Goal: Use online tool/utility: Utilize a website feature to perform a specific function

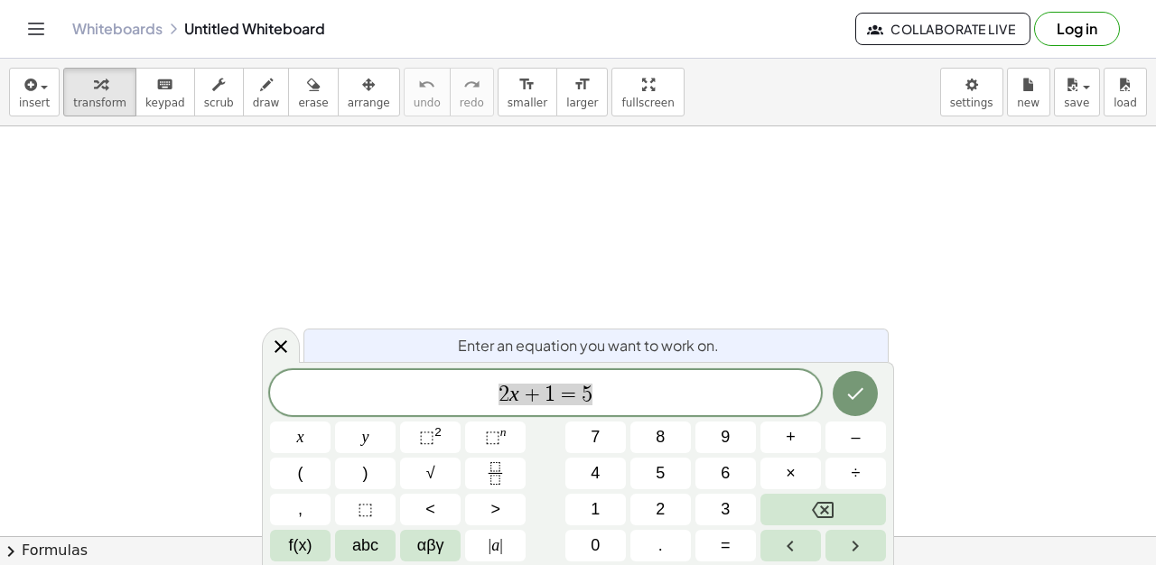
scroll to position [108, 10]
drag, startPoint x: 252, startPoint y: 92, endPoint x: 360, endPoint y: 181, distance: 139.9
click at [253, 92] on div "button" at bounding box center [266, 84] width 27 height 22
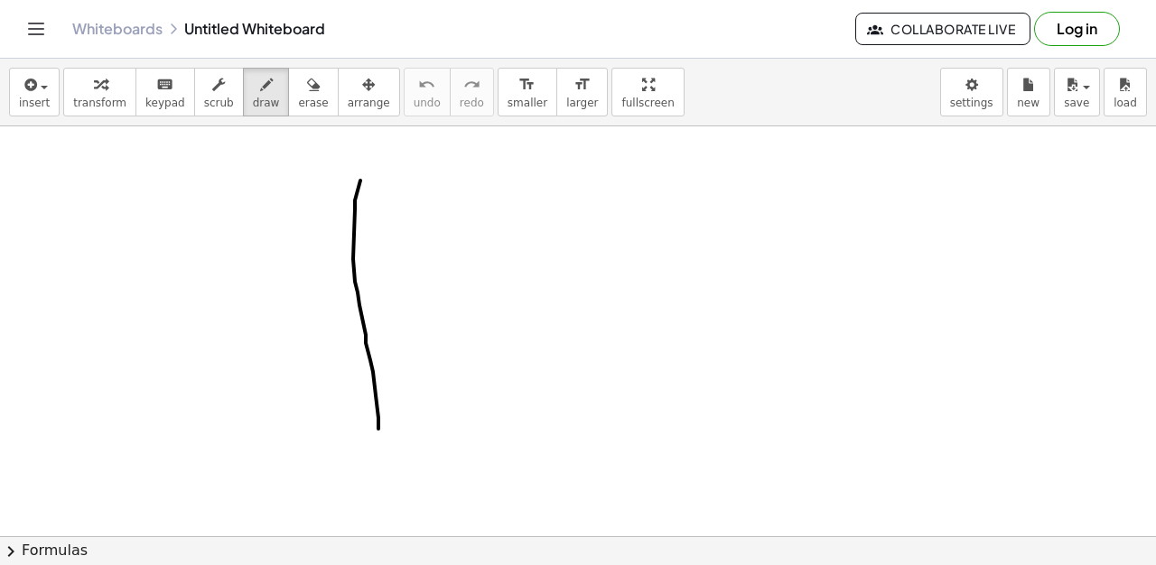
drag, startPoint x: 360, startPoint y: 181, endPoint x: 342, endPoint y: 413, distance: 232.8
drag, startPoint x: 272, startPoint y: 352, endPoint x: 684, endPoint y: 368, distance: 412.1
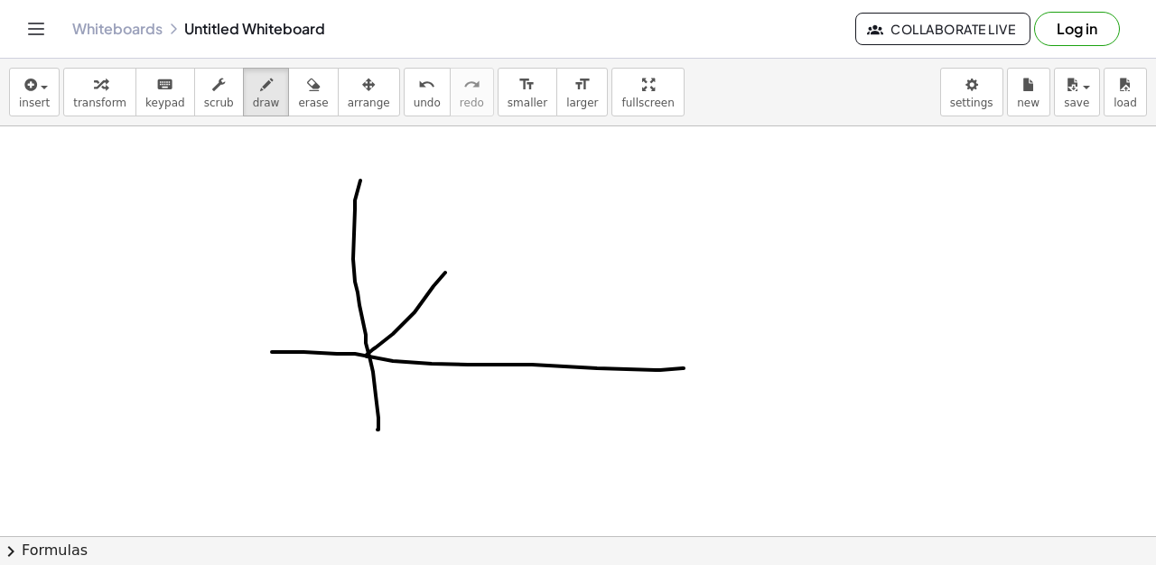
drag, startPoint x: 367, startPoint y: 357, endPoint x: 496, endPoint y: 228, distance: 182.6
drag, startPoint x: 501, startPoint y: 358, endPoint x: 498, endPoint y: 369, distance: 12.3
click at [307, 87] on icon "button" at bounding box center [313, 85] width 13 height 22
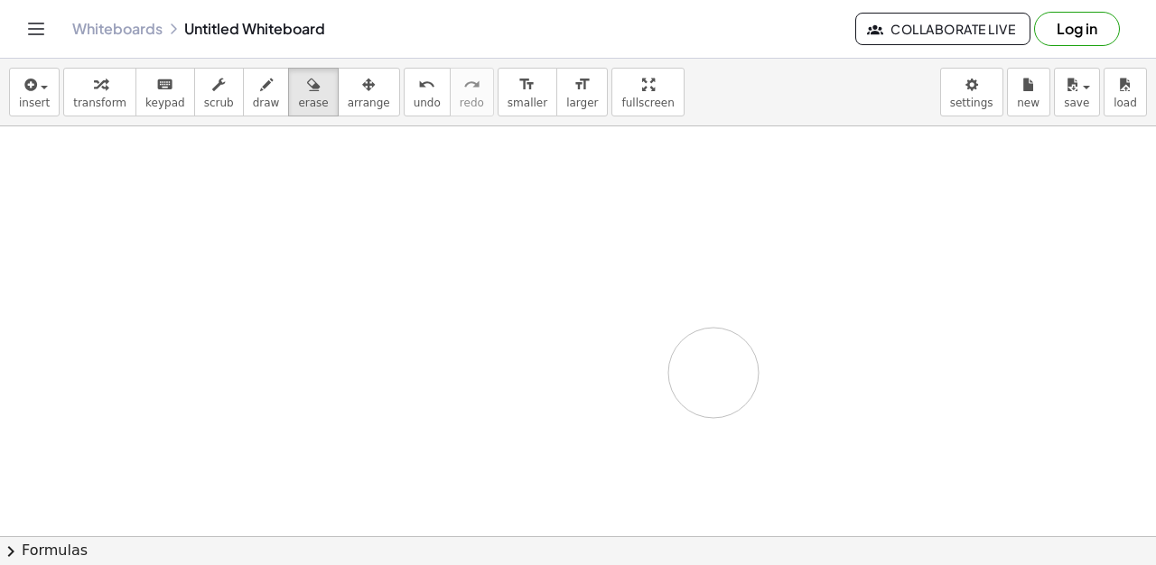
drag, startPoint x: 295, startPoint y: 181, endPoint x: 368, endPoint y: 217, distance: 81.6
drag, startPoint x: 275, startPoint y: 178, endPoint x: 247, endPoint y: 195, distance: 32.8
drag, startPoint x: 237, startPoint y: 88, endPoint x: 257, endPoint y: 238, distance: 151.3
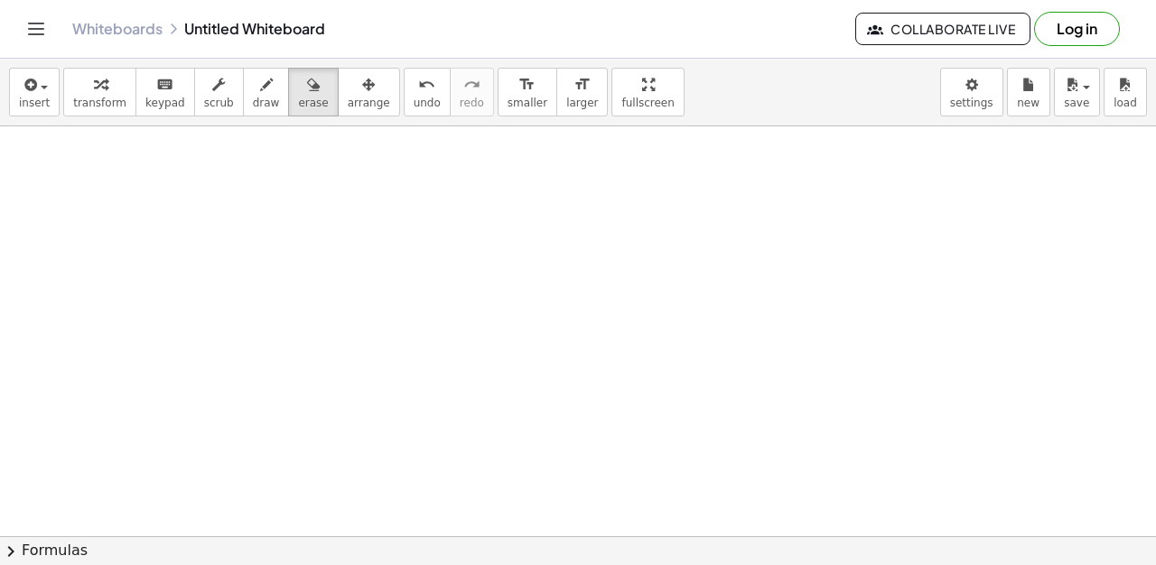
click at [253, 91] on div "button" at bounding box center [266, 84] width 27 height 22
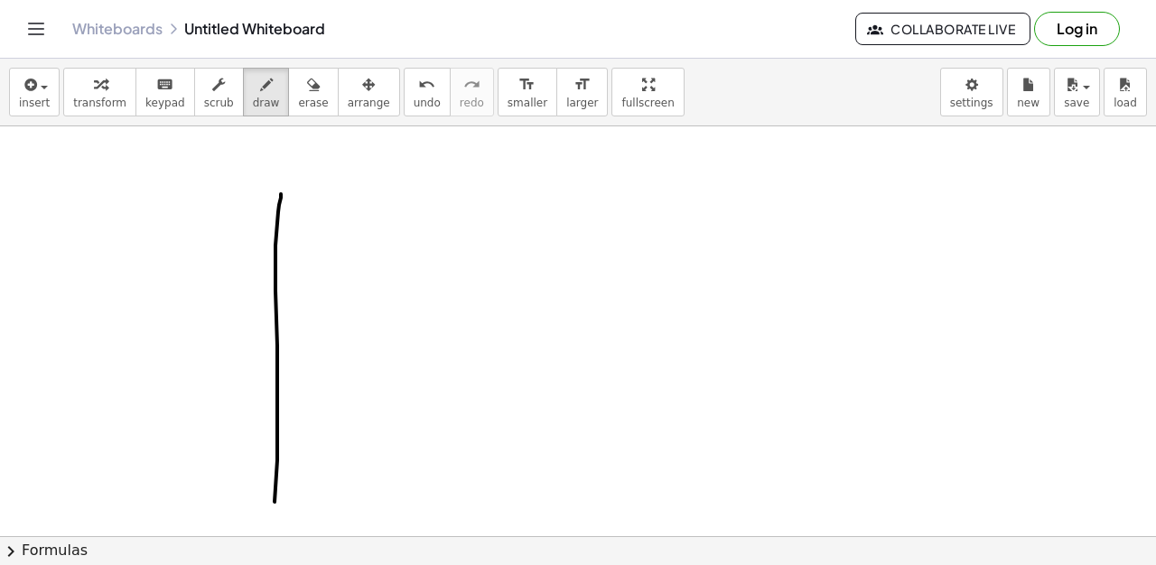
drag, startPoint x: 281, startPoint y: 194, endPoint x: 166, endPoint y: 377, distance: 215.4
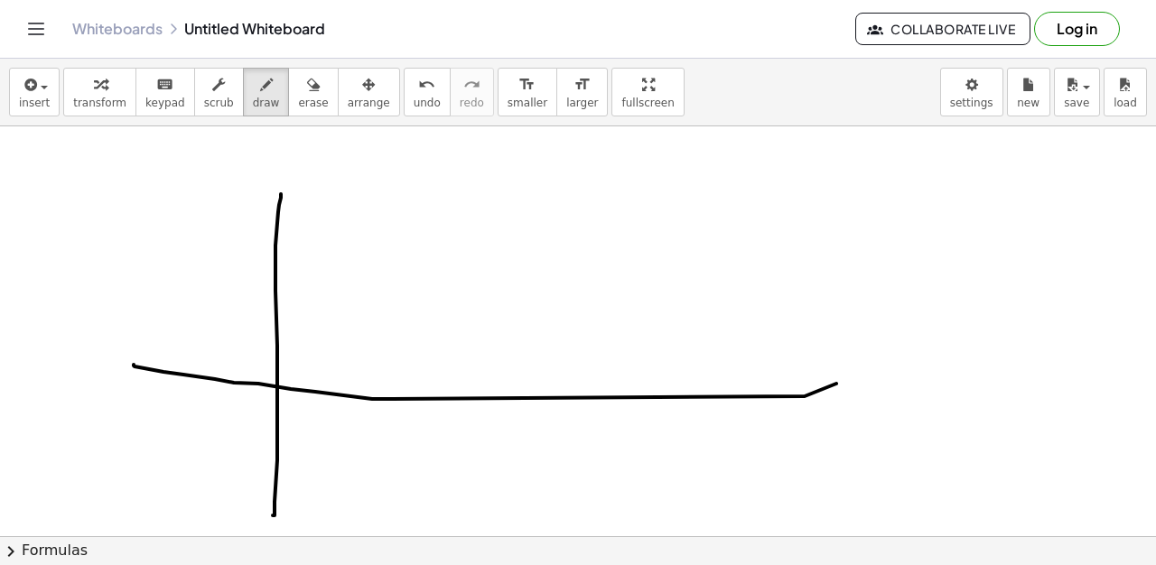
drag, startPoint x: 134, startPoint y: 365, endPoint x: 824, endPoint y: 384, distance: 691.0
click at [418, 79] on icon "undo" at bounding box center [426, 85] width 17 height 22
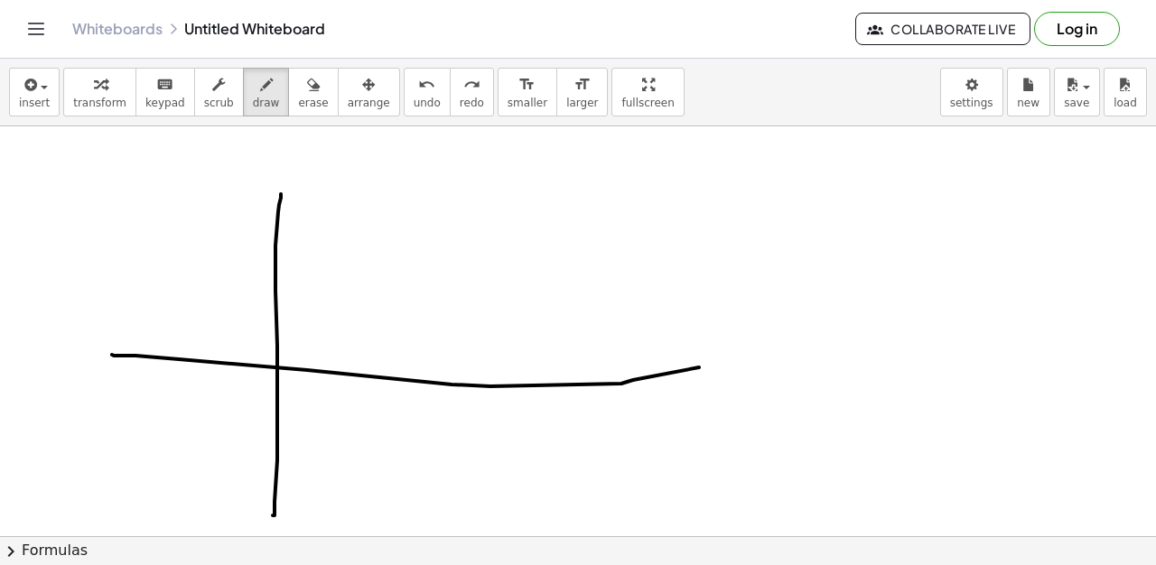
drag, startPoint x: 112, startPoint y: 355, endPoint x: 758, endPoint y: 356, distance: 646.5
drag, startPoint x: 748, startPoint y: 346, endPoint x: 777, endPoint y: 349, distance: 29.1
drag, startPoint x: 791, startPoint y: 334, endPoint x: 770, endPoint y: 341, distance: 22.0
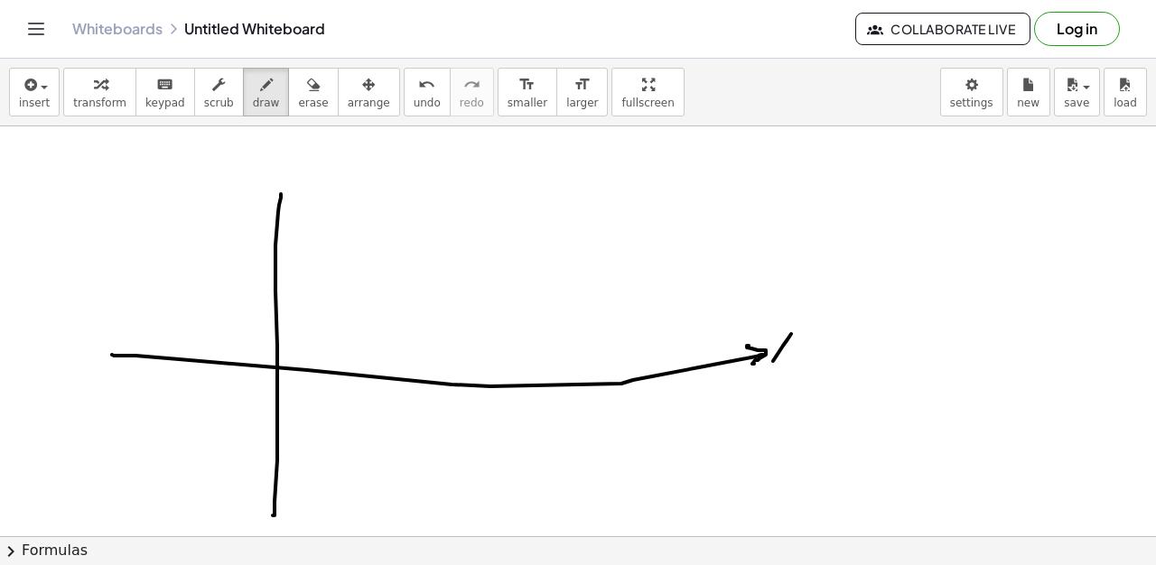
drag, startPoint x: 770, startPoint y: 341, endPoint x: 661, endPoint y: 325, distance: 110.5
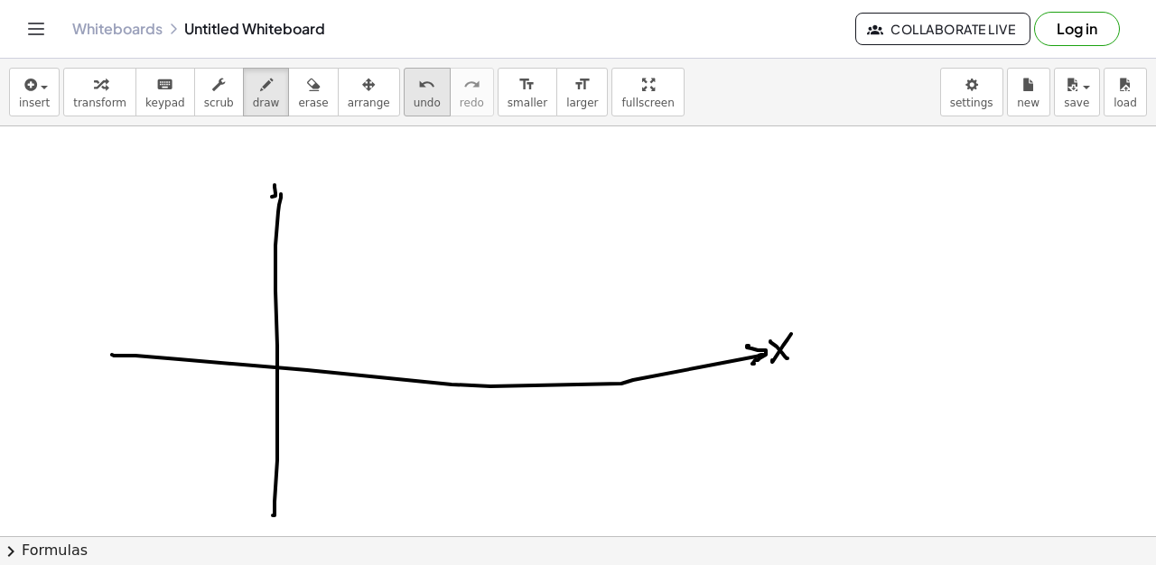
click at [418, 81] on icon "undo" at bounding box center [426, 85] width 17 height 22
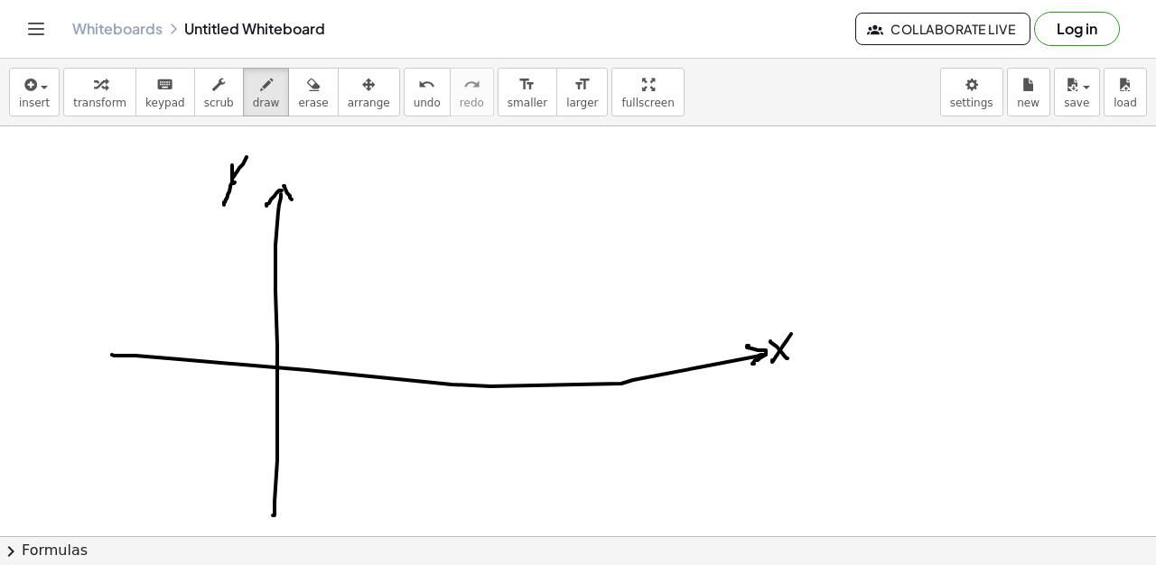
drag, startPoint x: 246, startPoint y: 157, endPoint x: 224, endPoint y: 205, distance: 52.9
click at [260, 85] on icon "button" at bounding box center [266, 85] width 13 height 22
drag, startPoint x: 389, startPoint y: 290, endPoint x: 400, endPoint y: 301, distance: 15.3
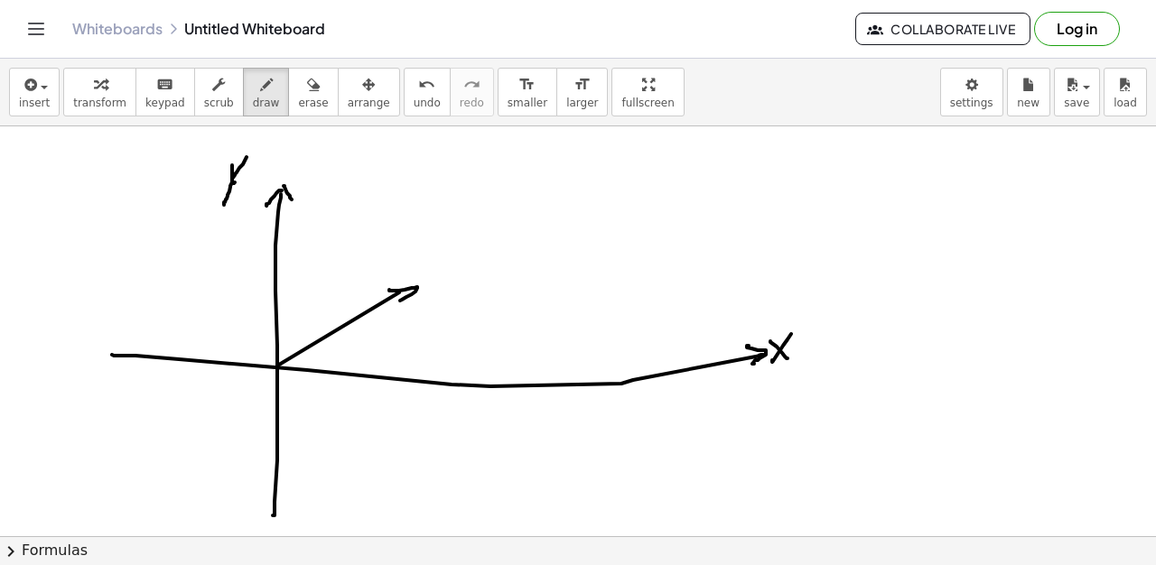
drag, startPoint x: 353, startPoint y: 261, endPoint x: 380, endPoint y: 275, distance: 30.7
drag, startPoint x: 377, startPoint y: 244, endPoint x: 374, endPoint y: 274, distance: 30.8
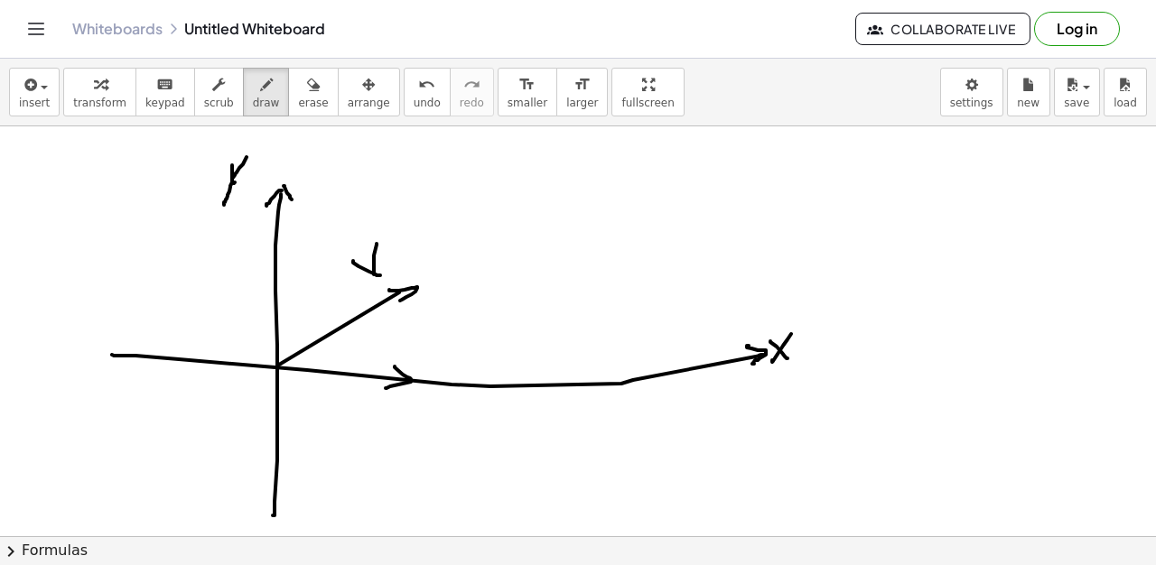
drag, startPoint x: 395, startPoint y: 367, endPoint x: 353, endPoint y: 426, distance: 72.6
drag, startPoint x: 330, startPoint y: 398, endPoint x: 362, endPoint y: 403, distance: 31.9
drag, startPoint x: 364, startPoint y: 395, endPoint x: 358, endPoint y: 432, distance: 36.5
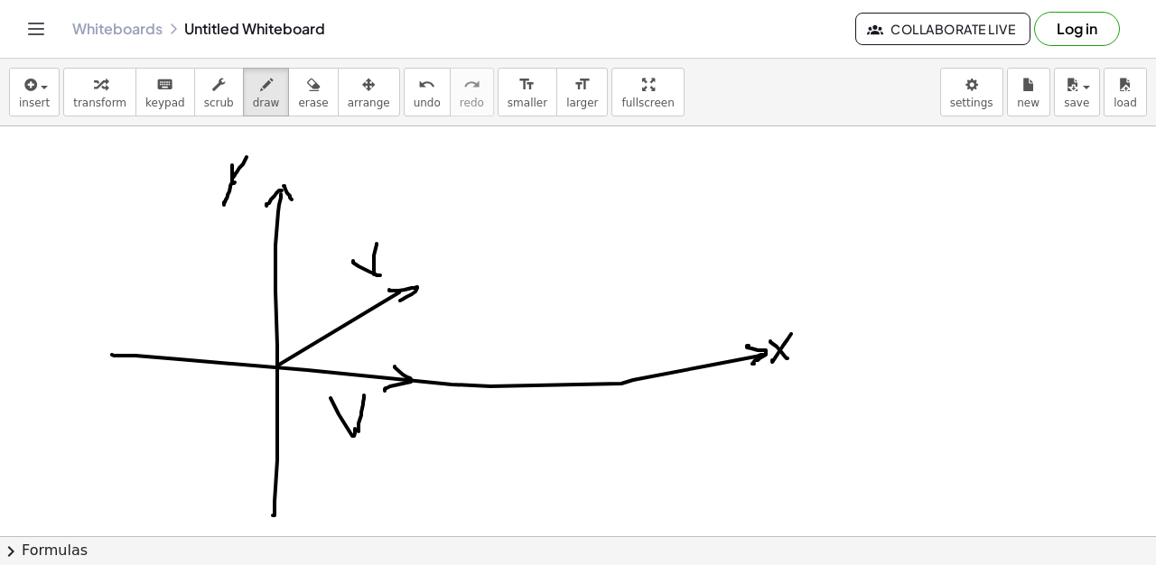
drag, startPoint x: 377, startPoint y: 441, endPoint x: 367, endPoint y: 435, distance: 12.1
drag, startPoint x: 377, startPoint y: 429, endPoint x: 394, endPoint y: 281, distance: 149.1
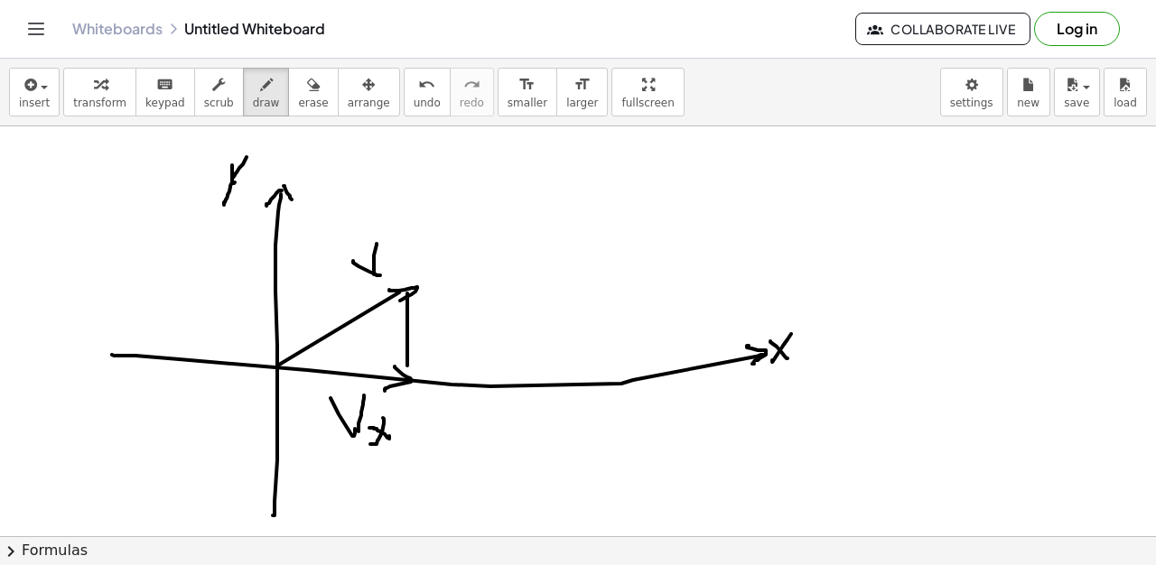
drag, startPoint x: 407, startPoint y: 293, endPoint x: 407, endPoint y: 366, distance: 72.2
drag, startPoint x: 407, startPoint y: 289, endPoint x: 400, endPoint y: 302, distance: 14.6
drag, startPoint x: 407, startPoint y: 291, endPoint x: 407, endPoint y: 316, distance: 25.3
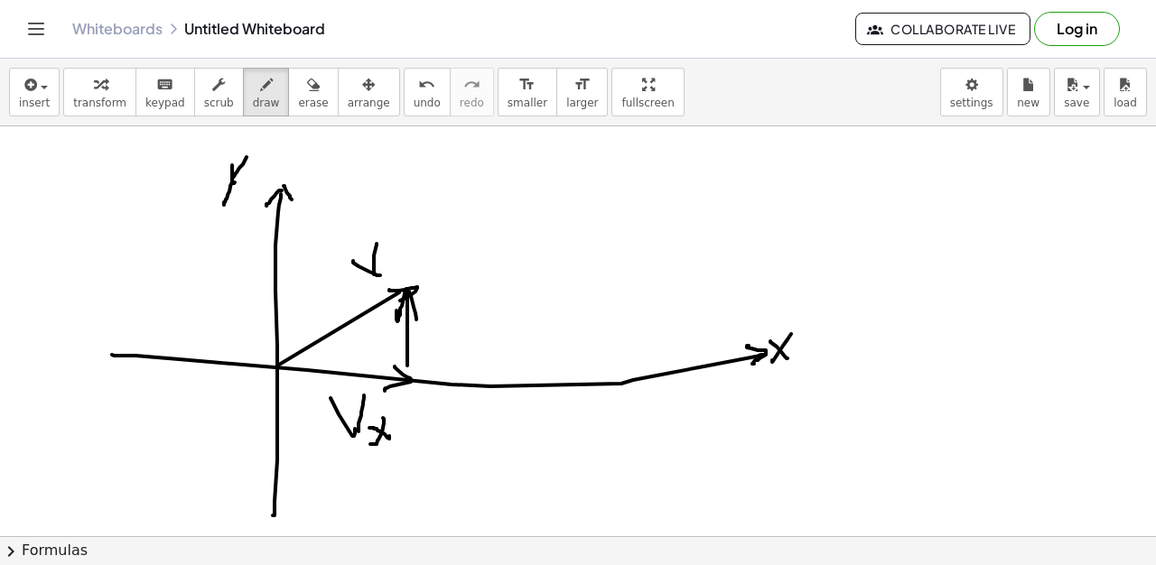
drag, startPoint x: 444, startPoint y: 326, endPoint x: 459, endPoint y: 353, distance: 30.7
drag, startPoint x: 466, startPoint y: 331, endPoint x: 488, endPoint y: 350, distance: 29.5
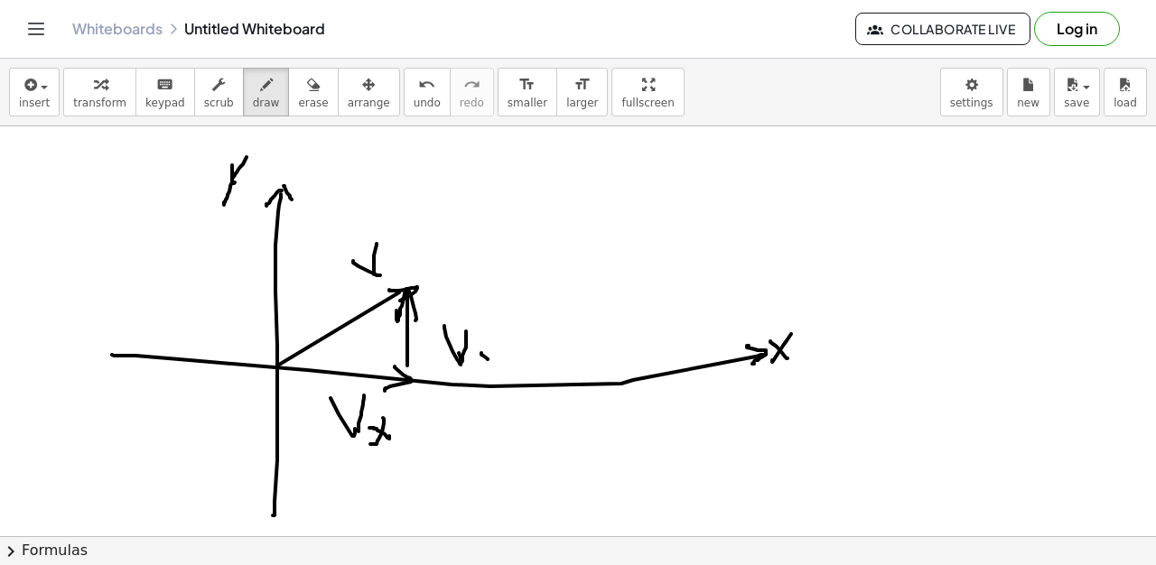
drag, startPoint x: 481, startPoint y: 353, endPoint x: 488, endPoint y: 359, distance: 9.6
drag, startPoint x: 493, startPoint y: 348, endPoint x: 432, endPoint y: 360, distance: 62.7
drag, startPoint x: 483, startPoint y: 171, endPoint x: 512, endPoint y: 203, distance: 43.5
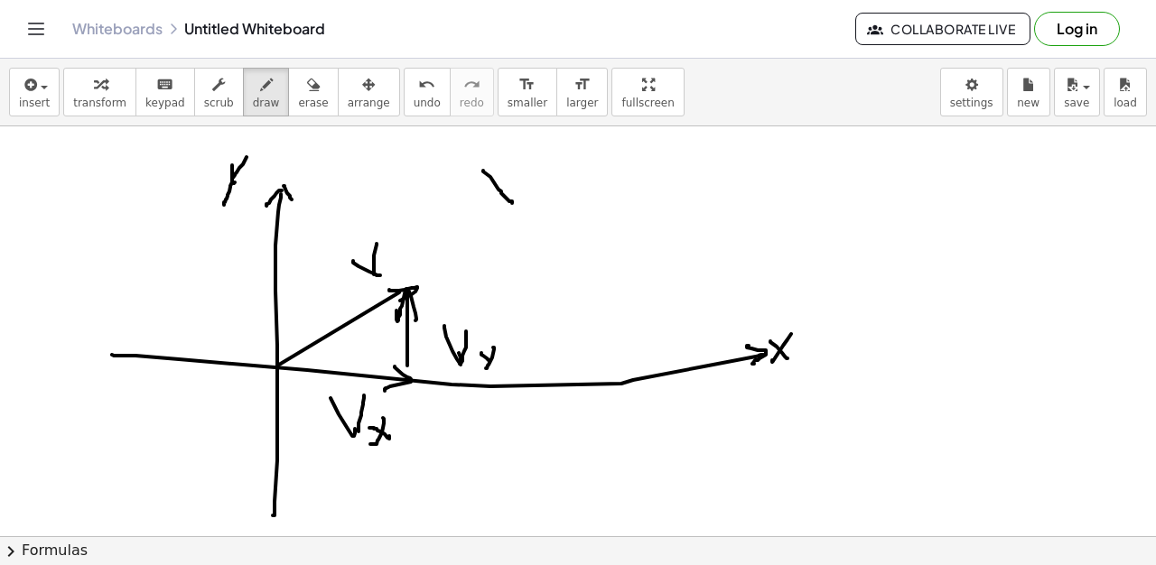
drag, startPoint x: 529, startPoint y: 163, endPoint x: 544, endPoint y: 189, distance: 29.6
drag, startPoint x: 547, startPoint y: 184, endPoint x: 559, endPoint y: 209, distance: 27.9
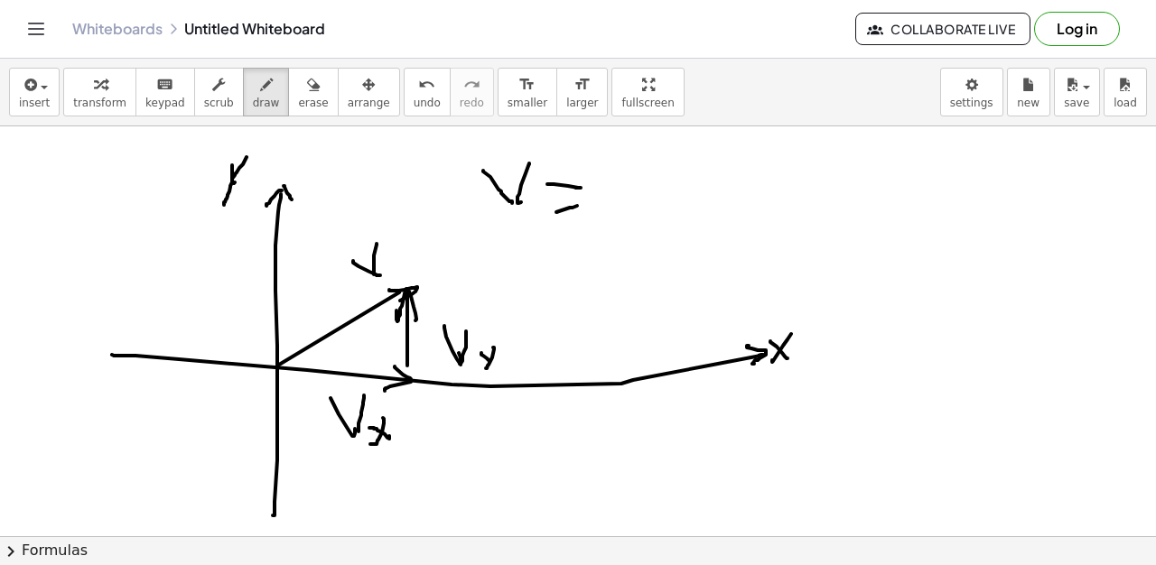
drag, startPoint x: 606, startPoint y: 172, endPoint x: 623, endPoint y: 206, distance: 37.6
drag, startPoint x: 628, startPoint y: 172, endPoint x: 621, endPoint y: 208, distance: 36.7
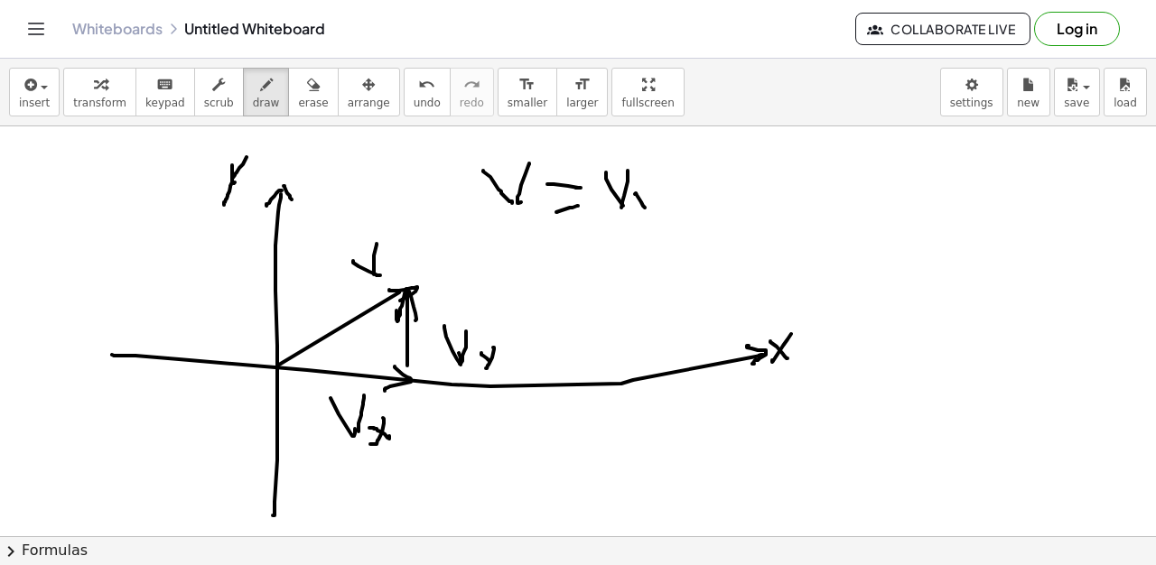
drag, startPoint x: 635, startPoint y: 194, endPoint x: 645, endPoint y: 208, distance: 16.8
drag, startPoint x: 647, startPoint y: 190, endPoint x: 635, endPoint y: 212, distance: 25.9
drag, startPoint x: 666, startPoint y: 189, endPoint x: 689, endPoint y: 189, distance: 22.6
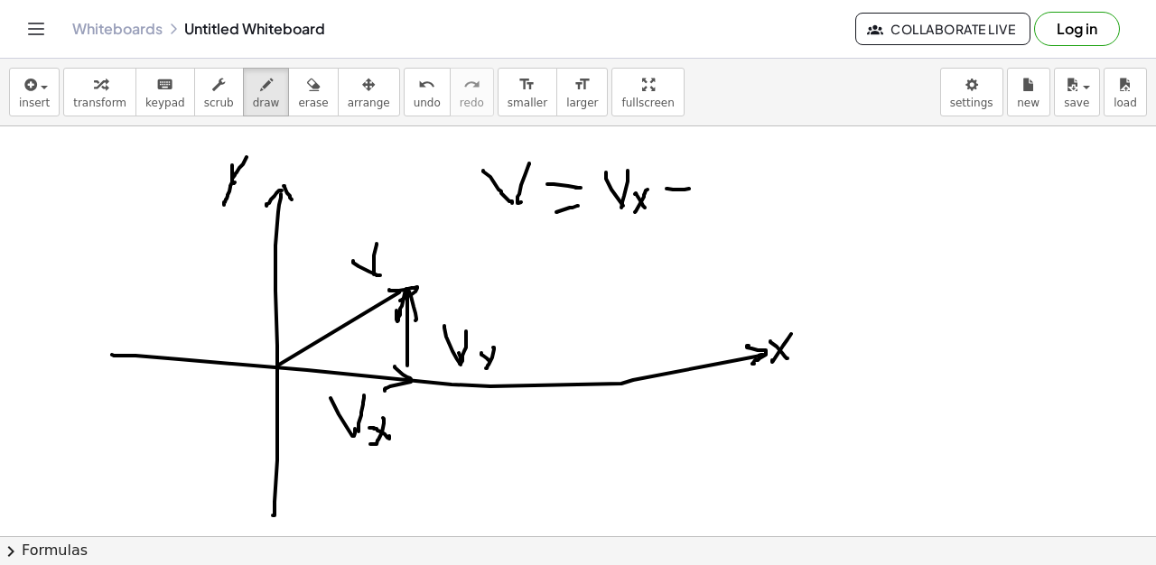
drag, startPoint x: 721, startPoint y: 217, endPoint x: 730, endPoint y: 190, distance: 28.9
drag, startPoint x: 730, startPoint y: 174, endPoint x: 715, endPoint y: 221, distance: 49.4
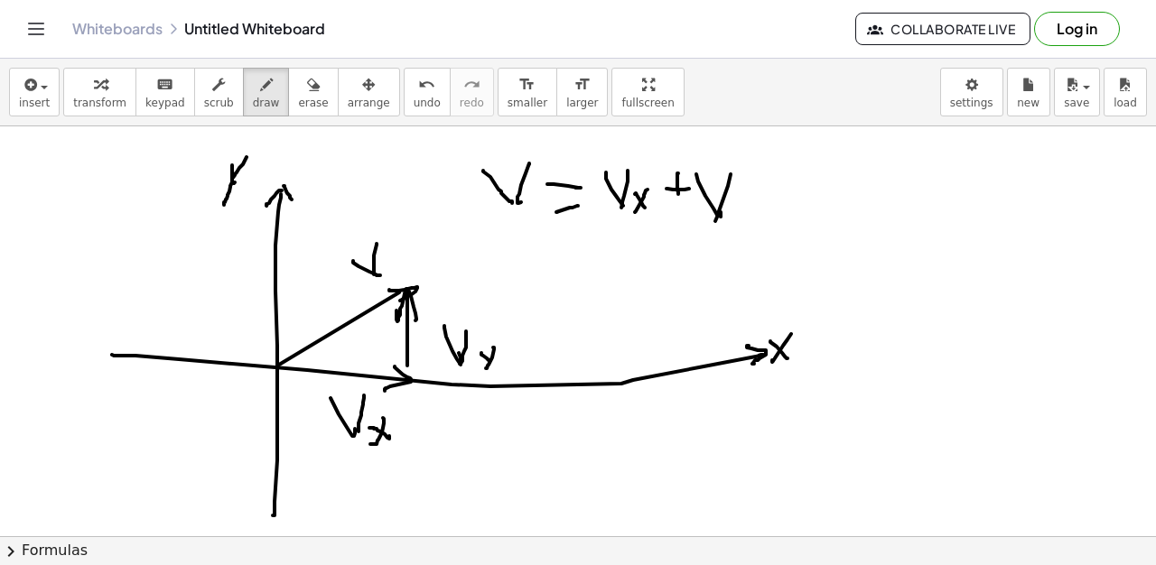
drag
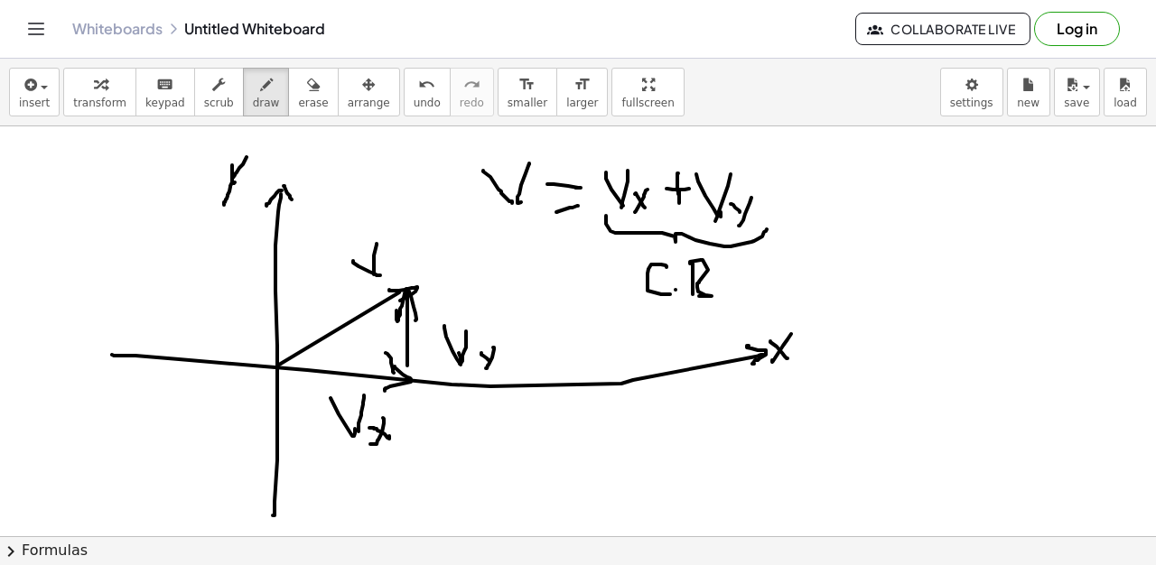
click at [418, 89] on icon "undo" at bounding box center [426, 85] width 17 height 22
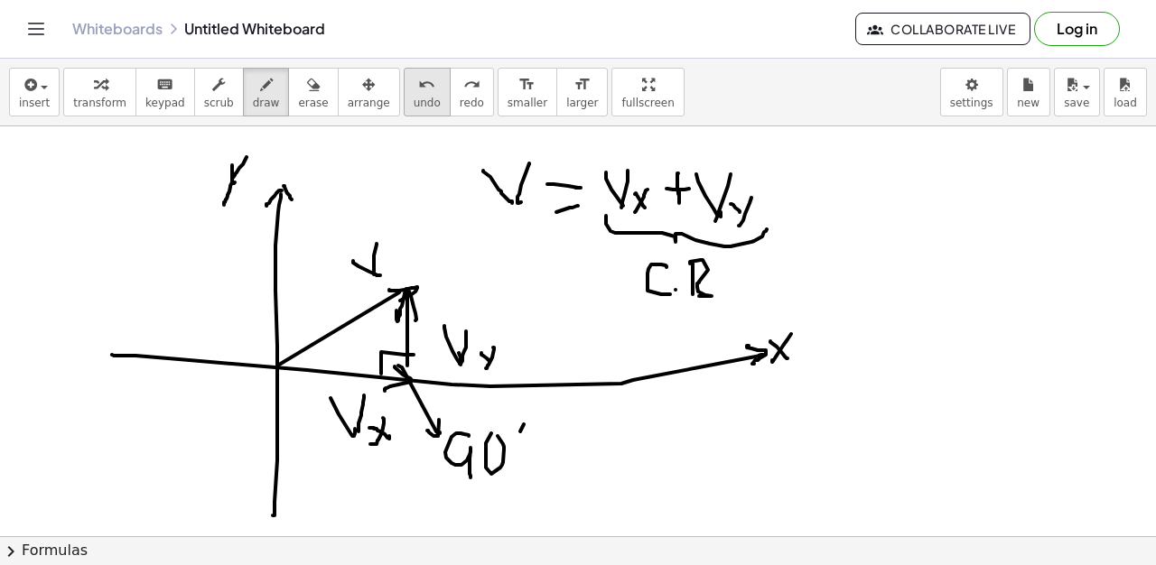
click at [418, 85] on icon "undo" at bounding box center [426, 85] width 17 height 22
click at [418, 91] on icon "undo" at bounding box center [426, 85] width 17 height 22
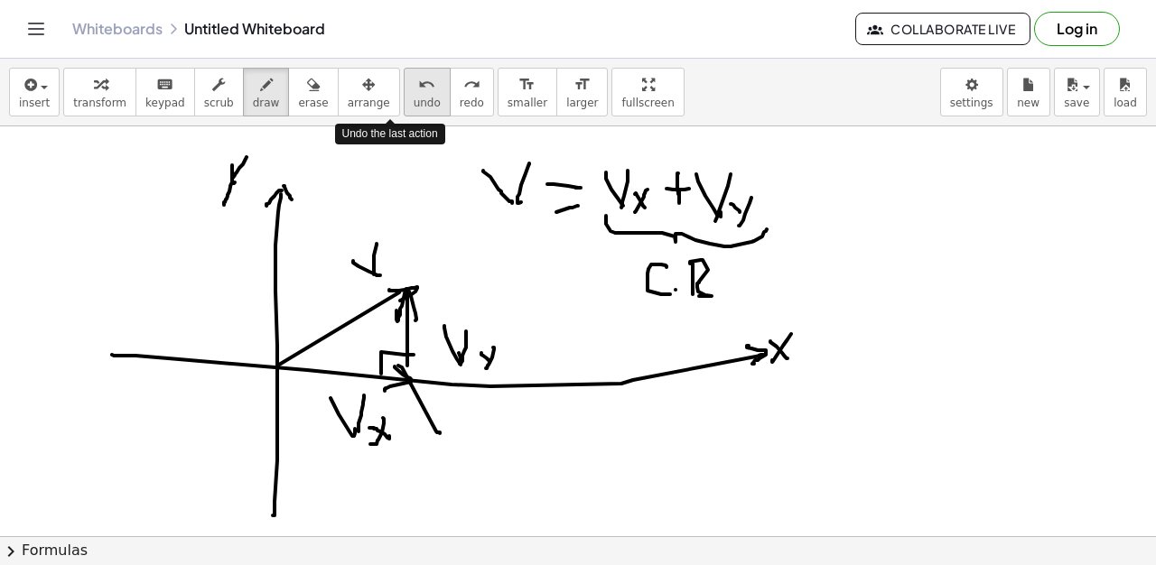
click at [418, 91] on icon "undo" at bounding box center [426, 85] width 17 height 22
click at [418, 85] on icon "undo" at bounding box center [426, 85] width 17 height 22
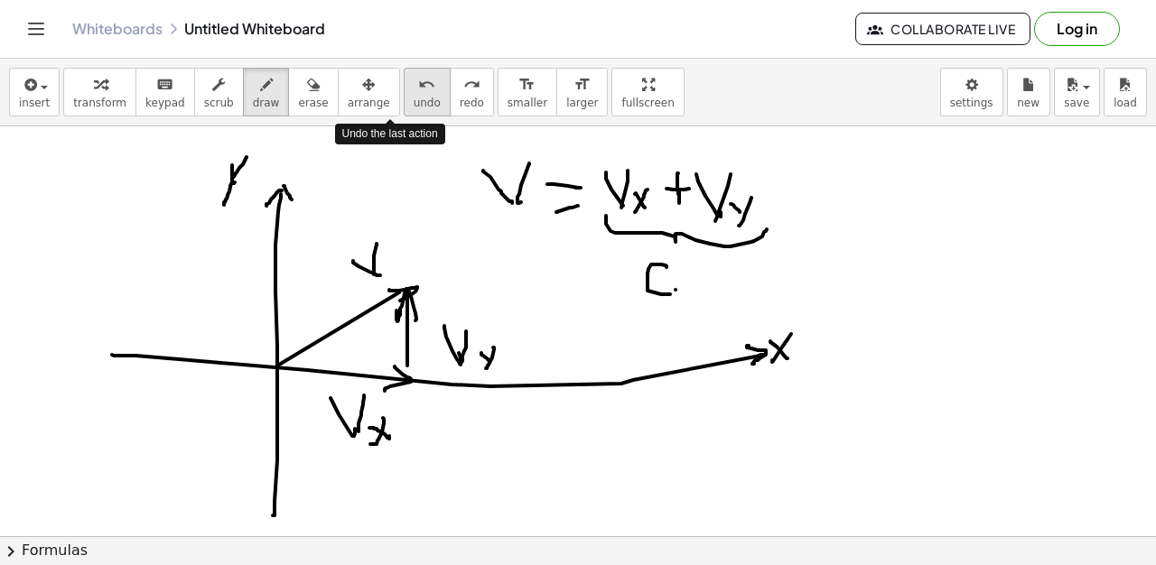
click at [418, 85] on icon "undo" at bounding box center [426, 85] width 17 height 22
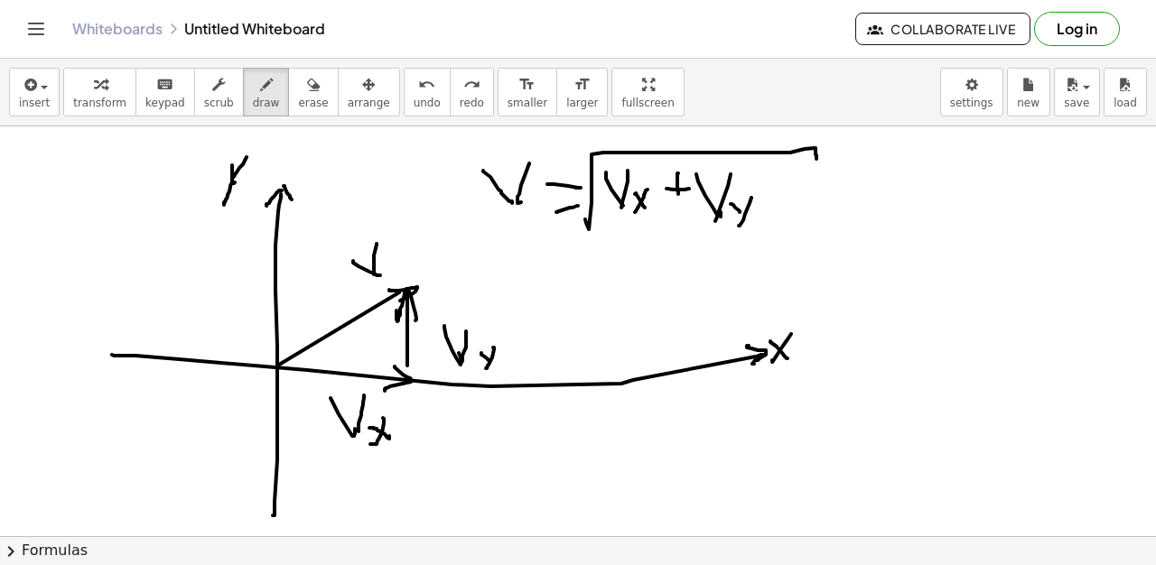
drag, startPoint x: 585, startPoint y: 219, endPoint x: 816, endPoint y: 159, distance: 238.9
drag, startPoint x: 640, startPoint y: 158, endPoint x: 652, endPoint y: 177, distance: 22.3
drag, startPoint x: 744, startPoint y: 162, endPoint x: 755, endPoint y: 182, distance: 23.4
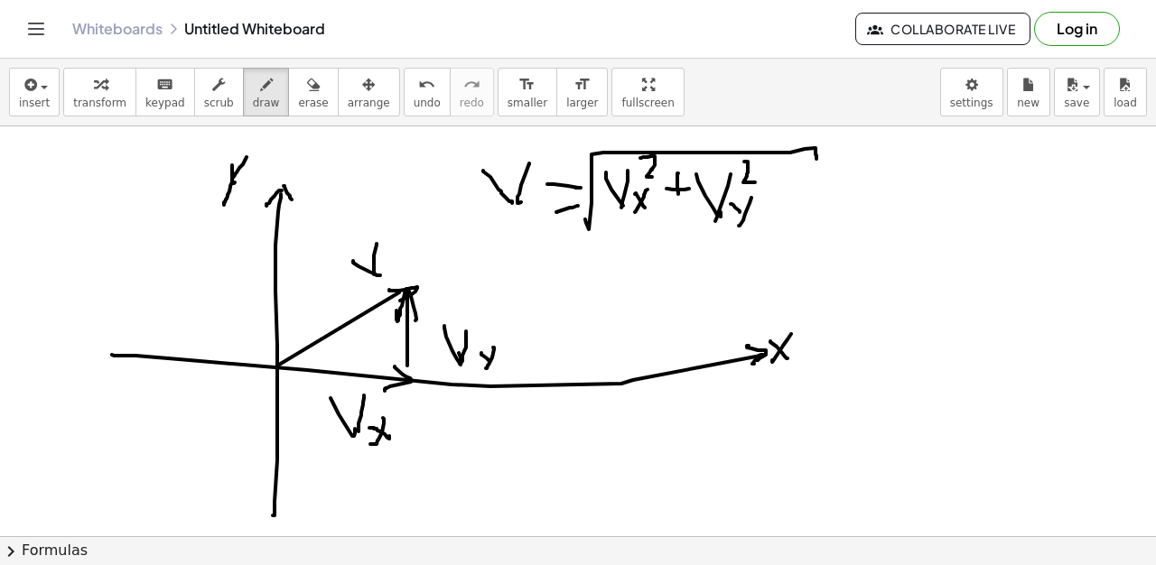
drag, startPoint x: 314, startPoint y: 349, endPoint x: 349, endPoint y: 348, distance: 34.3
drag, startPoint x: 340, startPoint y: 349, endPoint x: 363, endPoint y: 341, distance: 23.7
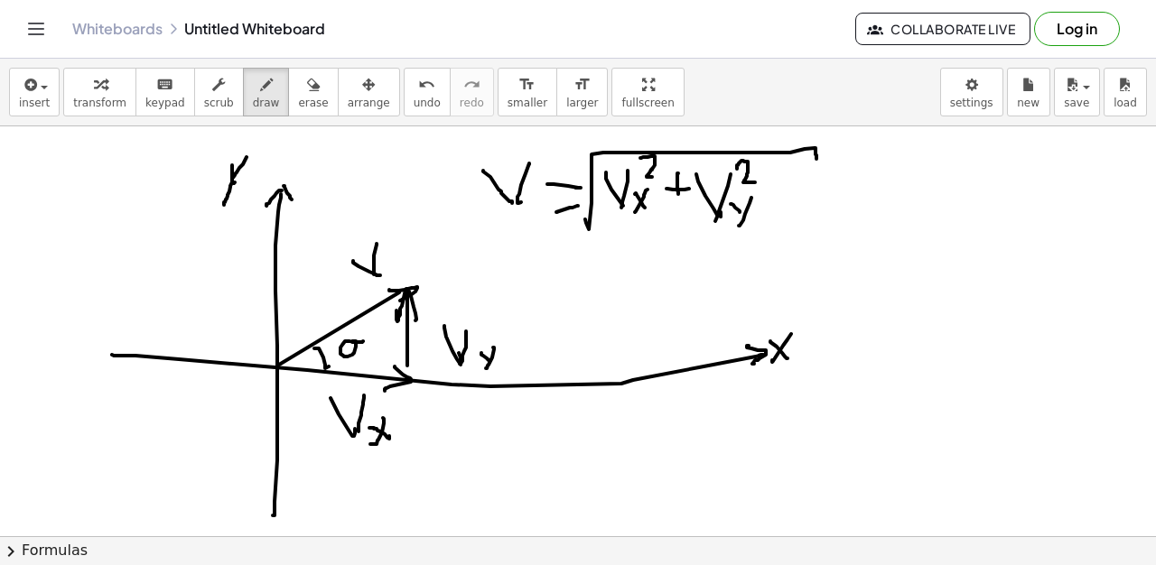
drag, startPoint x: 580, startPoint y: 273, endPoint x: 613, endPoint y: 275, distance: 33.5
drag, startPoint x: 632, startPoint y: 312, endPoint x: 696, endPoint y: 277, distance: 73.1
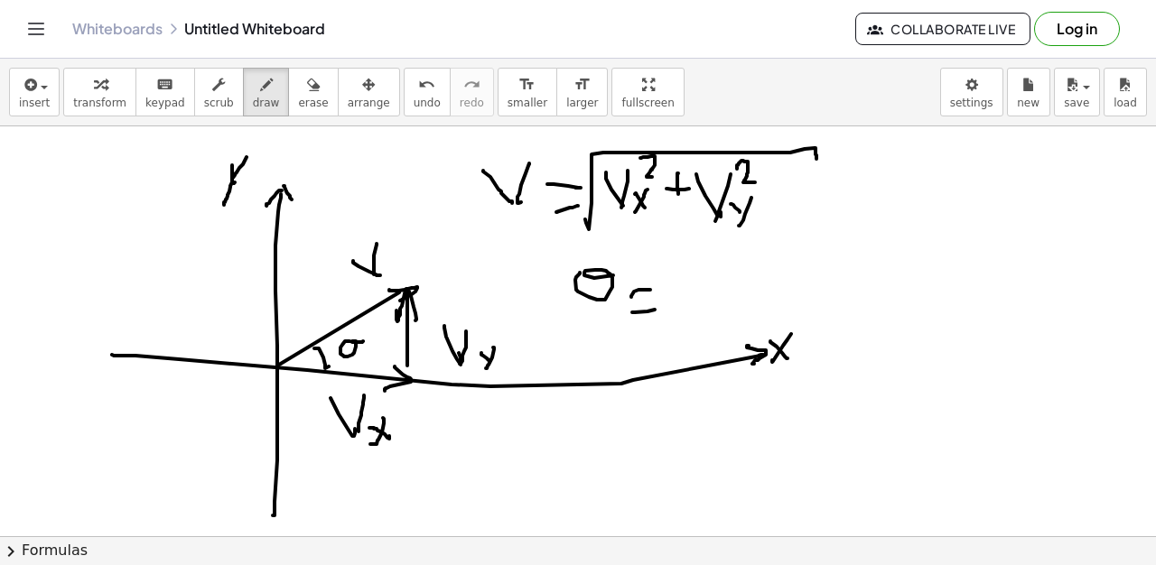
drag, startPoint x: 665, startPoint y: 291, endPoint x: 693, endPoint y: 295, distance: 29.2
drag, startPoint x: 713, startPoint y: 282, endPoint x: 717, endPoint y: 263, distance: 19.3
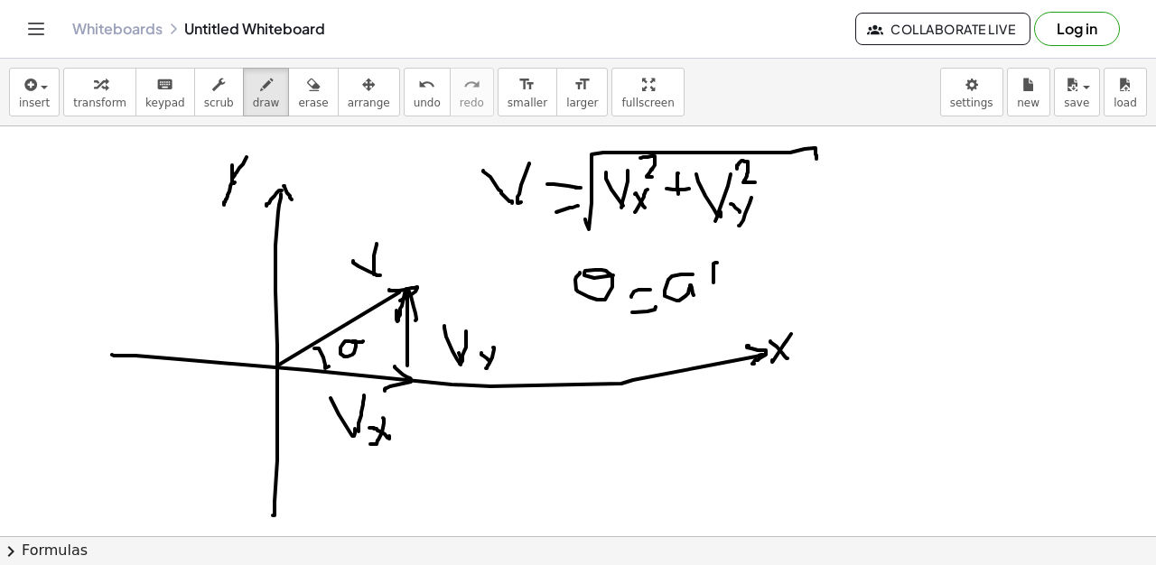
drag, startPoint x: 717, startPoint y: 256, endPoint x: 744, endPoint y: 246, distance: 29.2
drag, startPoint x: 734, startPoint y: 279, endPoint x: 754, endPoint y: 283, distance: 20.2
drag, startPoint x: 754, startPoint y: 290, endPoint x: 746, endPoint y: 312, distance: 23.1
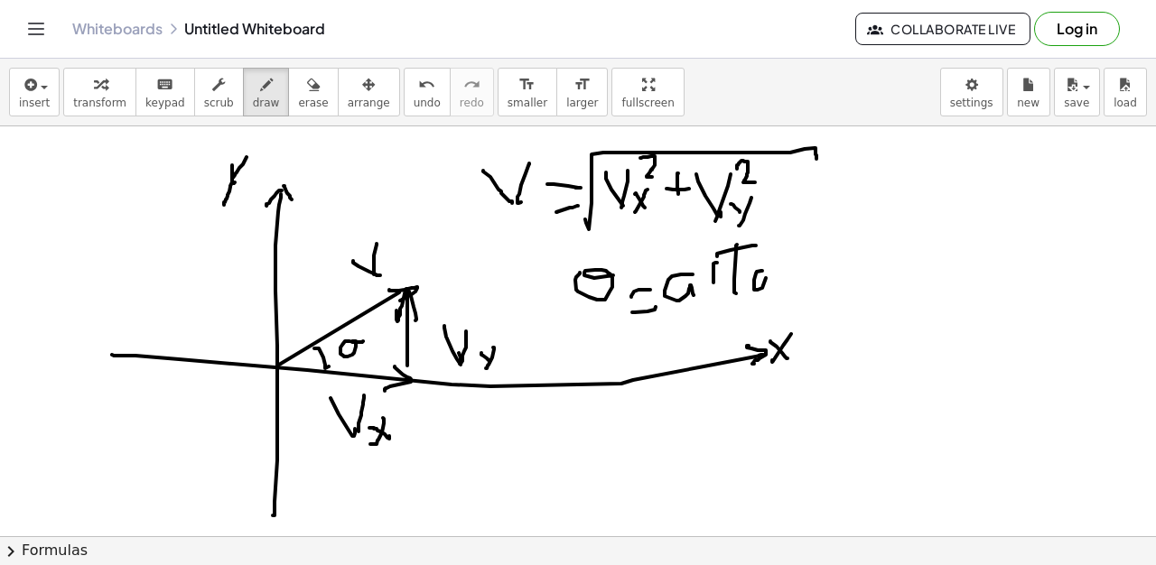
drag, startPoint x: 715, startPoint y: 285, endPoint x: 730, endPoint y: 270, distance: 21.1
drag, startPoint x: 786, startPoint y: 287, endPoint x: 851, endPoint y: 283, distance: 66.1
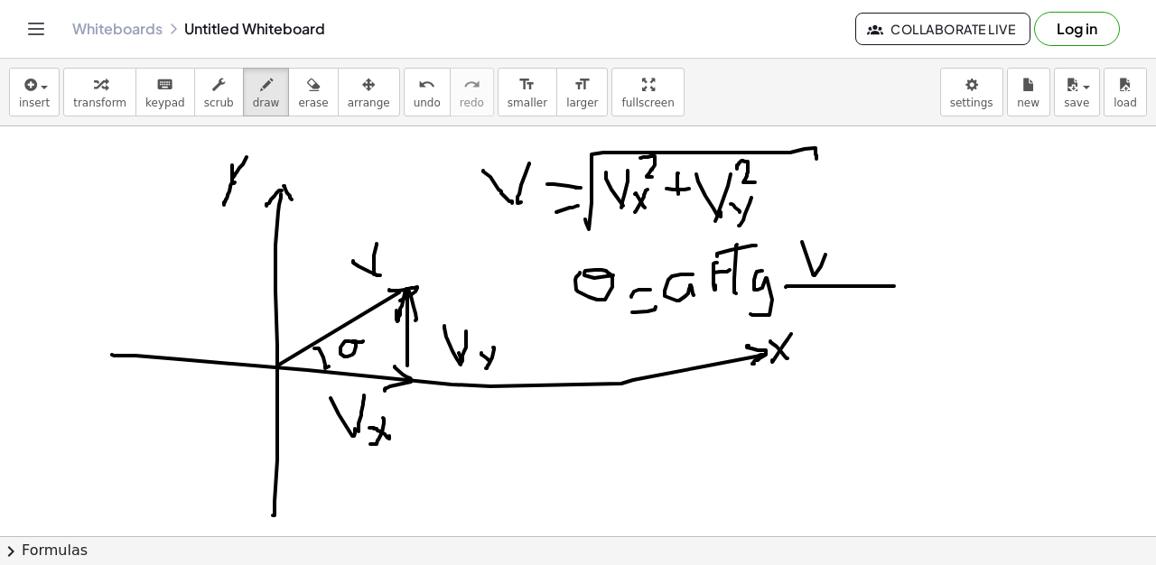
drag, startPoint x: 813, startPoint y: 274, endPoint x: 830, endPoint y: 238, distance: 39.2
drag, startPoint x: 834, startPoint y: 265, endPoint x: 840, endPoint y: 273, distance: 9.8
drag, startPoint x: 850, startPoint y: 260, endPoint x: 834, endPoint y: 291, distance: 34.3
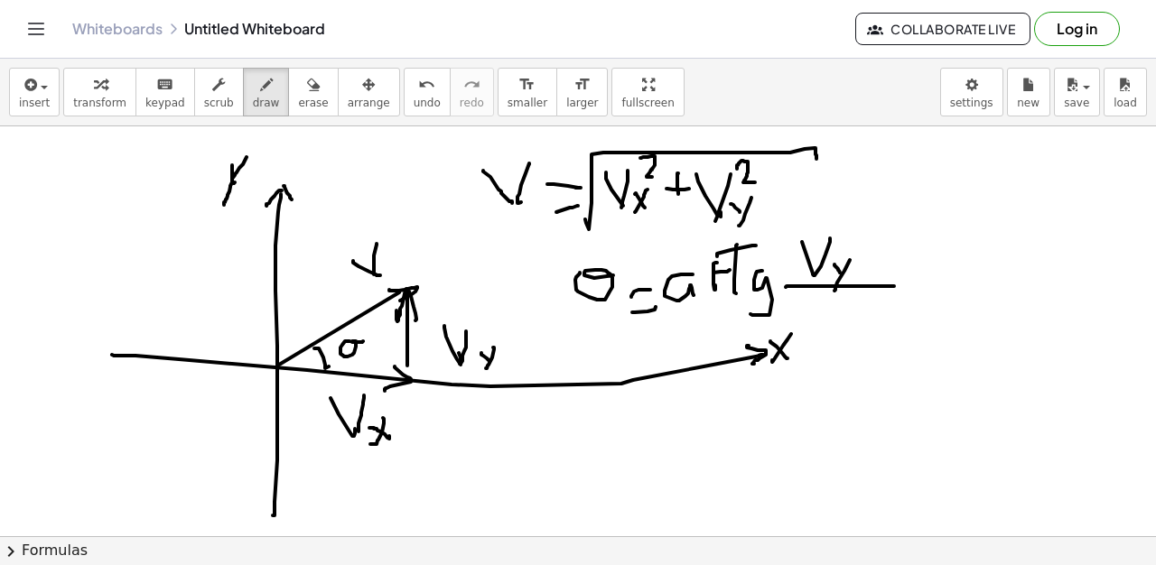
drag, startPoint x: 809, startPoint y: 302, endPoint x: 833, endPoint y: 293, distance: 26.3
drag, startPoint x: 847, startPoint y: 316, endPoint x: 833, endPoint y: 319, distance: 13.8
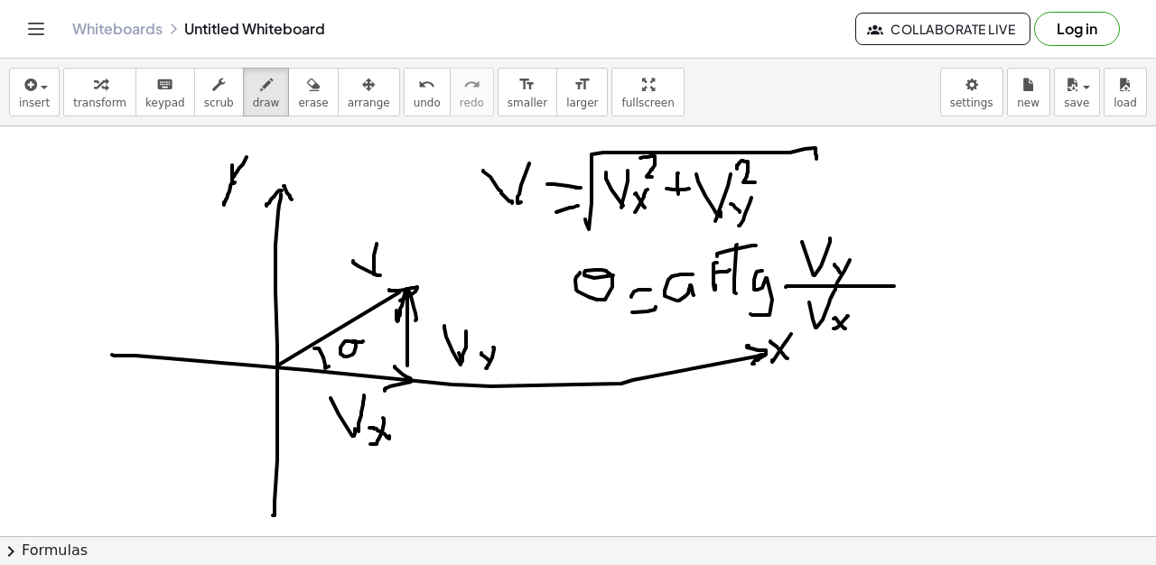
drag, startPoint x: 833, startPoint y: 319, endPoint x: 845, endPoint y: 329, distance: 15.4
click at [307, 92] on icon "button" at bounding box center [313, 85] width 13 height 22
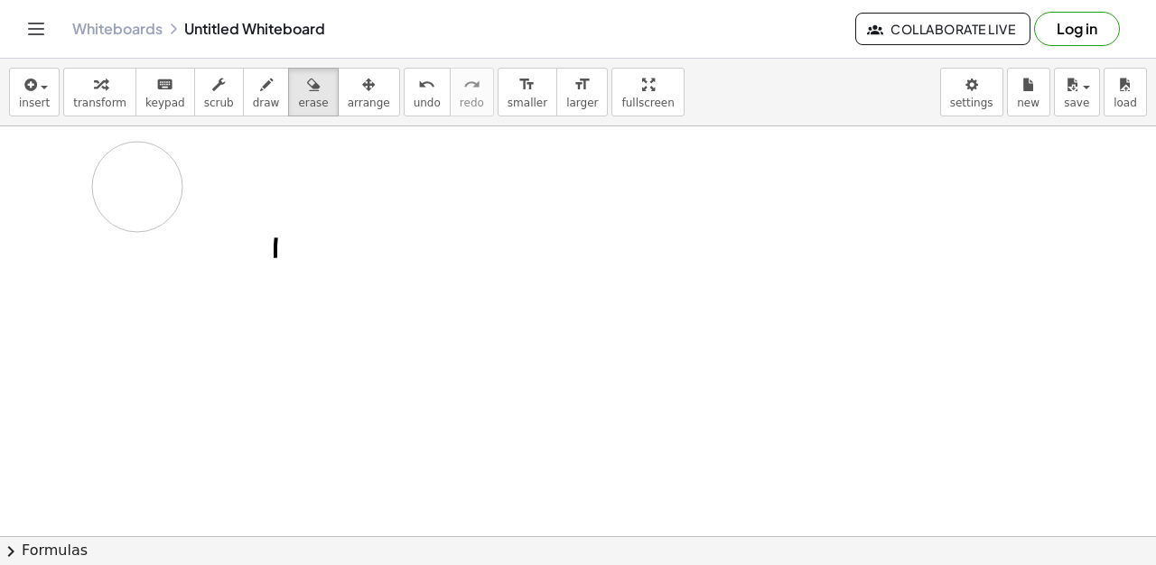
drag, startPoint x: 200, startPoint y: 182, endPoint x: 210, endPoint y: 156, distance: 28.3
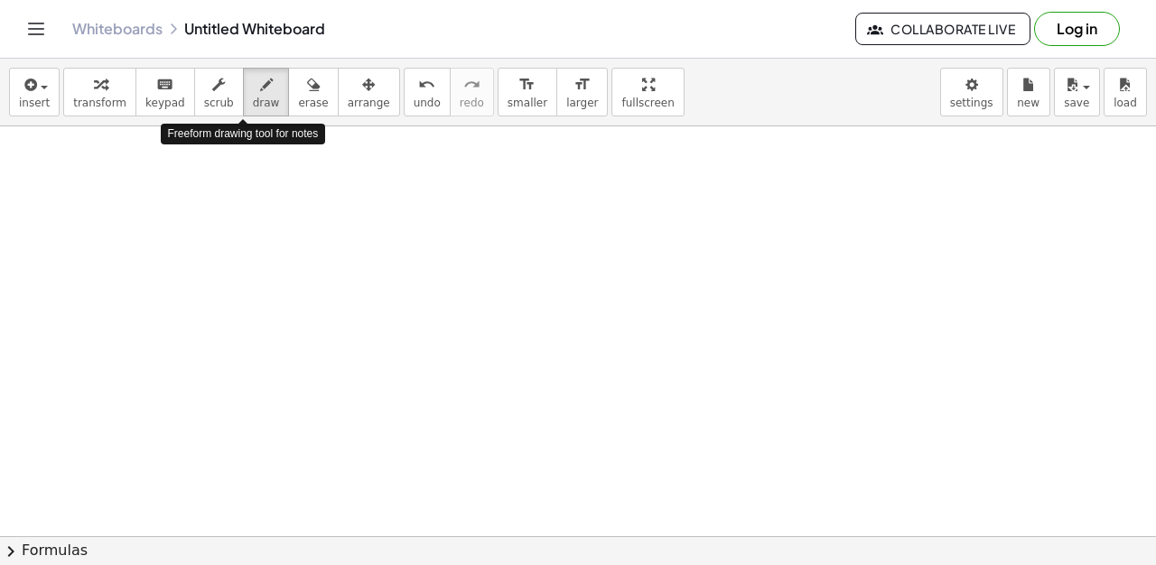
drag, startPoint x: 254, startPoint y: 84, endPoint x: 257, endPoint y: 131, distance: 47.1
click at [254, 85] on div "button" at bounding box center [266, 84] width 27 height 22
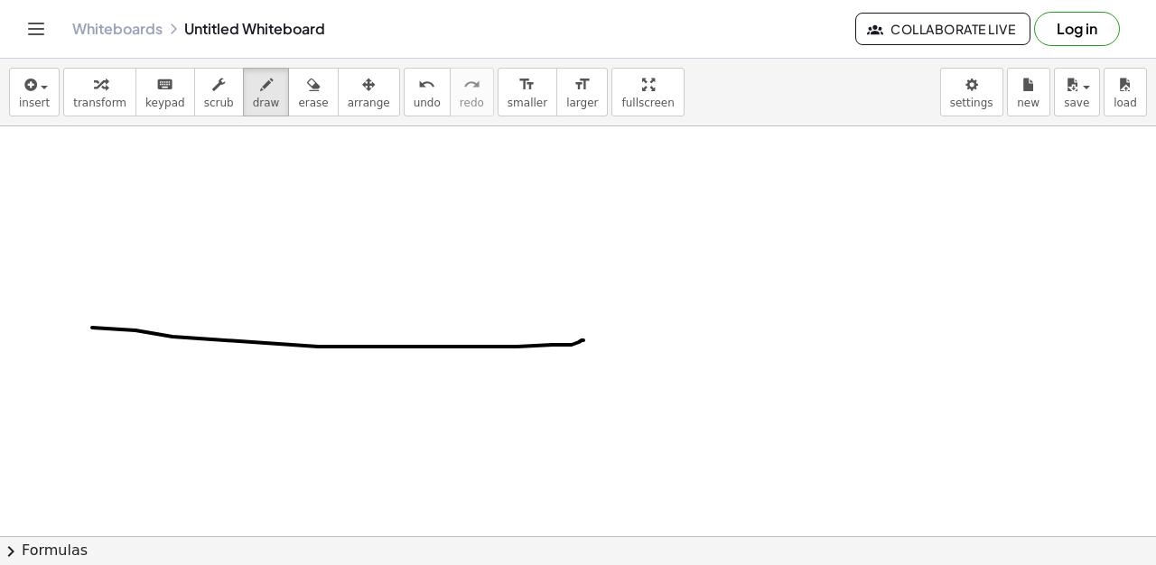
drag, startPoint x: 92, startPoint y: 328, endPoint x: 583, endPoint y: 340, distance: 491.4
drag, startPoint x: 242, startPoint y: 178, endPoint x: 213, endPoint y: 482, distance: 305.7
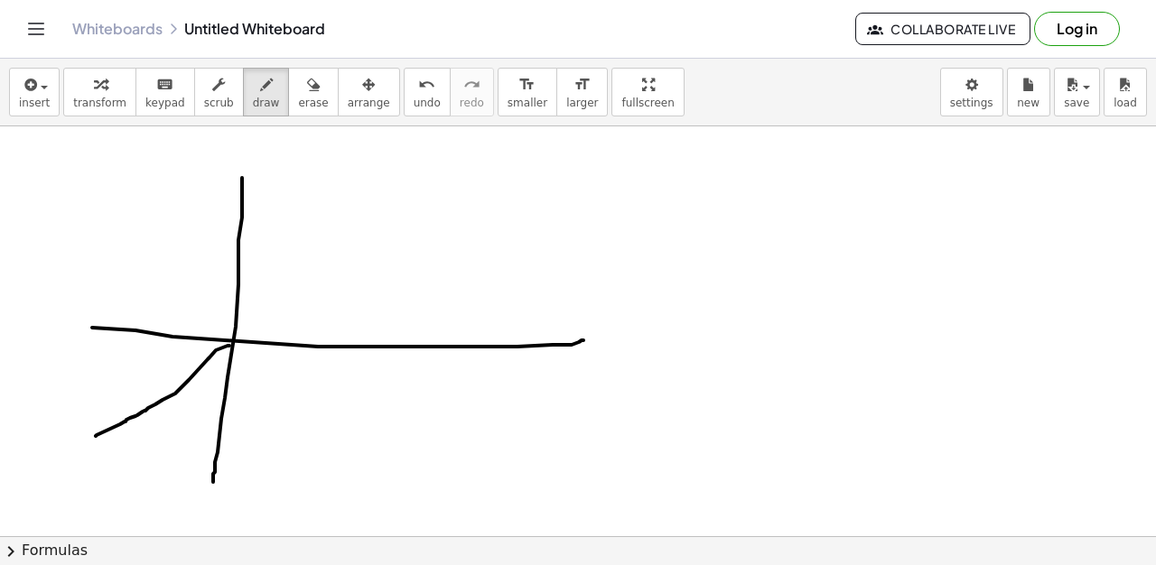
drag, startPoint x: 229, startPoint y: 346, endPoint x: 96, endPoint y: 436, distance: 161.3
drag, startPoint x: 569, startPoint y: 333, endPoint x: 576, endPoint y: 350, distance: 18.6
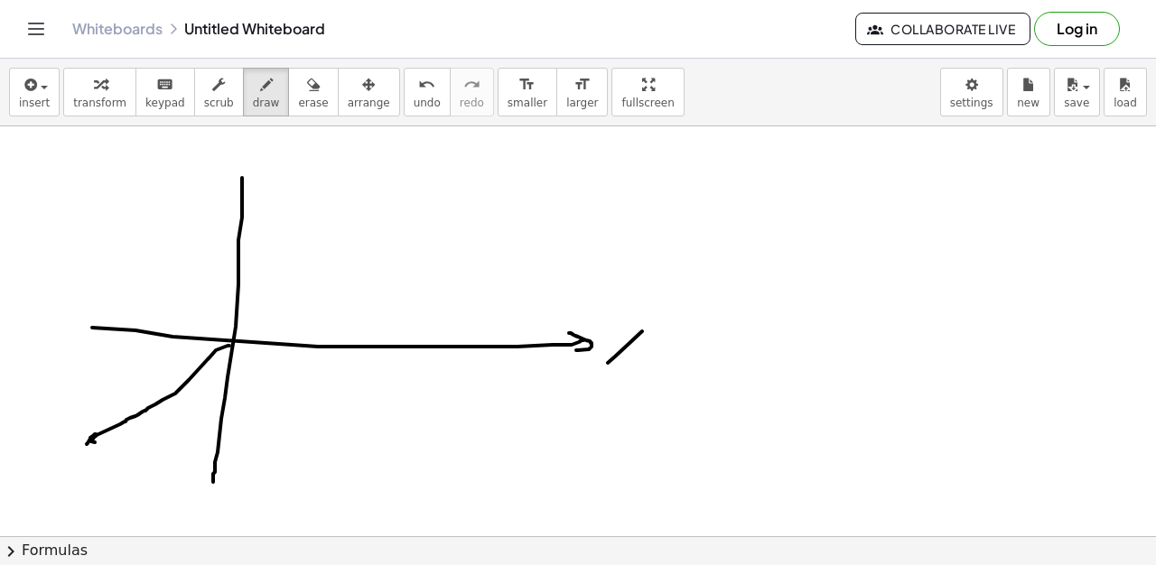
drag, startPoint x: 642, startPoint y: 331, endPoint x: 611, endPoint y: 349, distance: 35.6
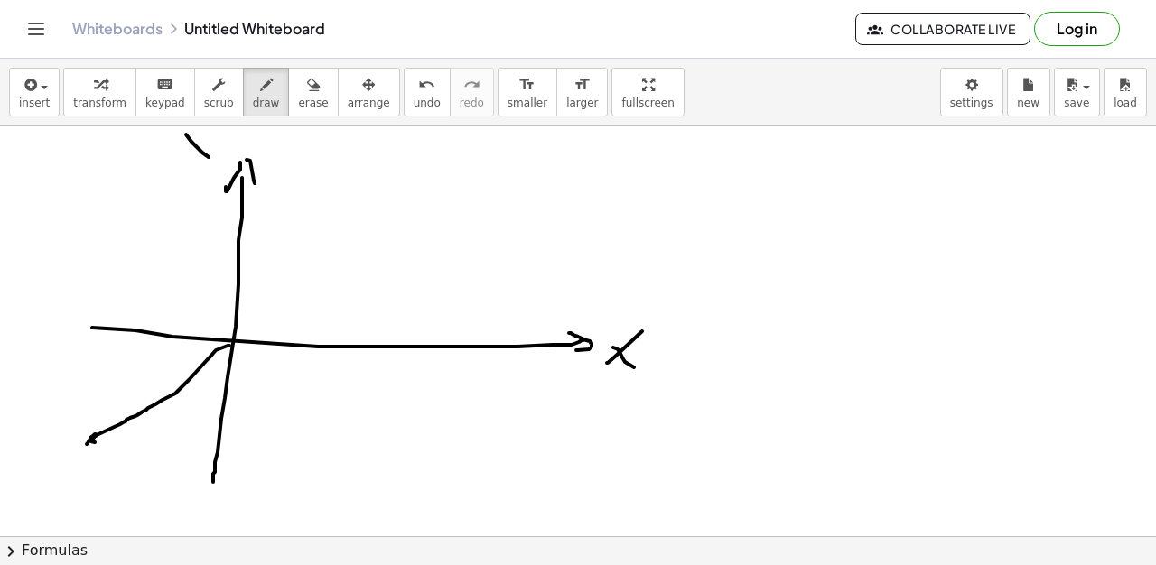
drag, startPoint x: 209, startPoint y: 157, endPoint x: 219, endPoint y: 154, distance: 10.3
drag, startPoint x: 223, startPoint y: 140, endPoint x: 92, endPoint y: 319, distance: 221.6
drag, startPoint x: 36, startPoint y: 430, endPoint x: 52, endPoint y: 462, distance: 36.3
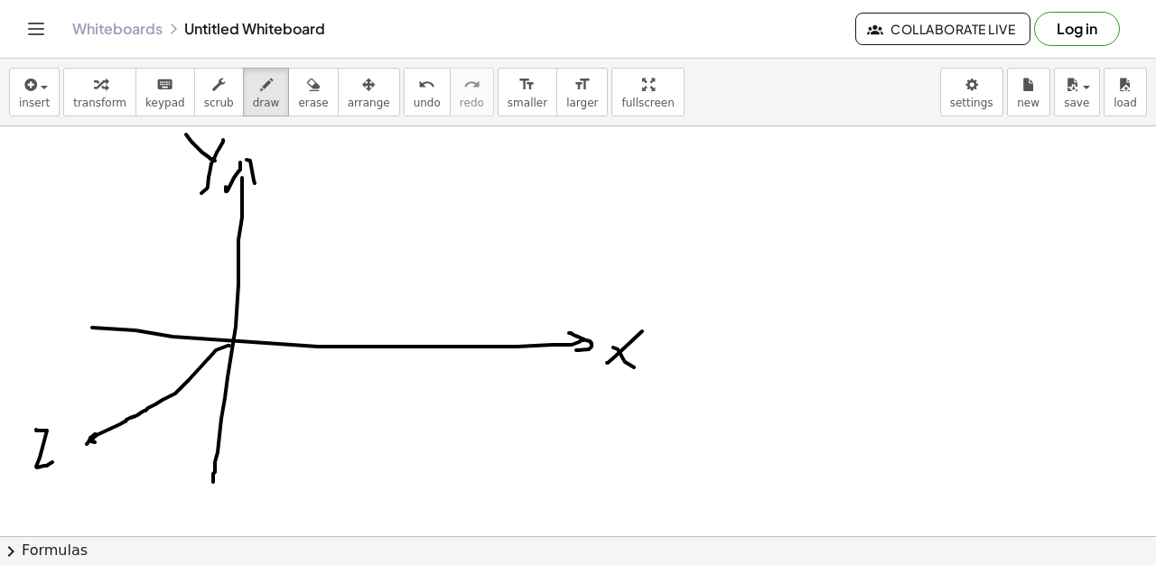
drag, startPoint x: 38, startPoint y: 448, endPoint x: 46, endPoint y: 440, distance: 11.5
drag, startPoint x: 271, startPoint y: 337, endPoint x: 254, endPoint y: 377, distance: 44.1
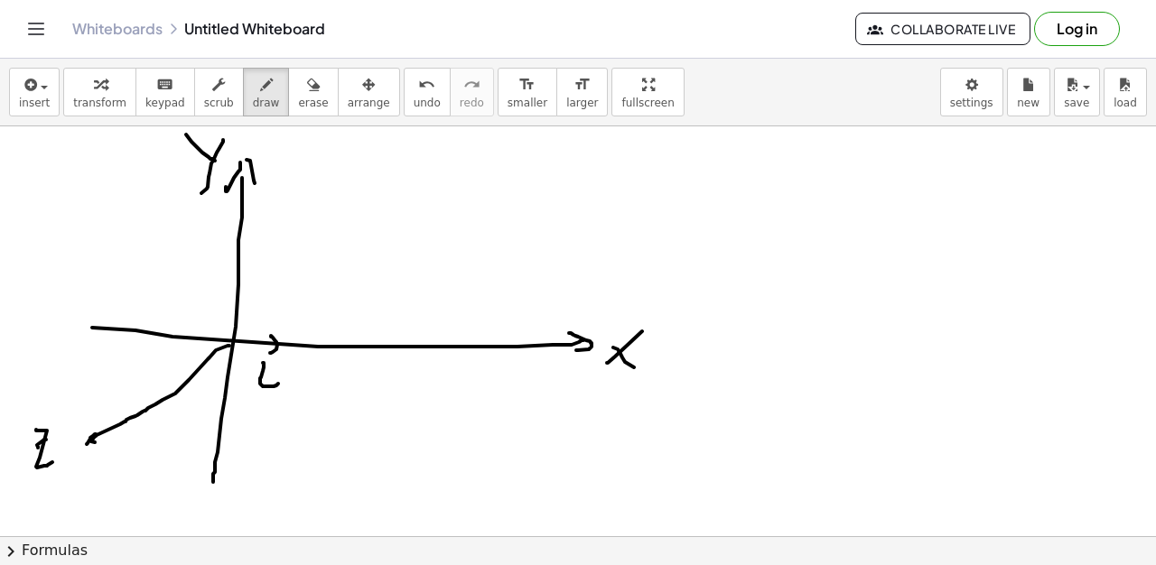
drag, startPoint x: 263, startPoint y: 363, endPoint x: 278, endPoint y: 384, distance: 25.8
drag, startPoint x: 235, startPoint y: 302, endPoint x: 241, endPoint y: 313, distance: 12.5
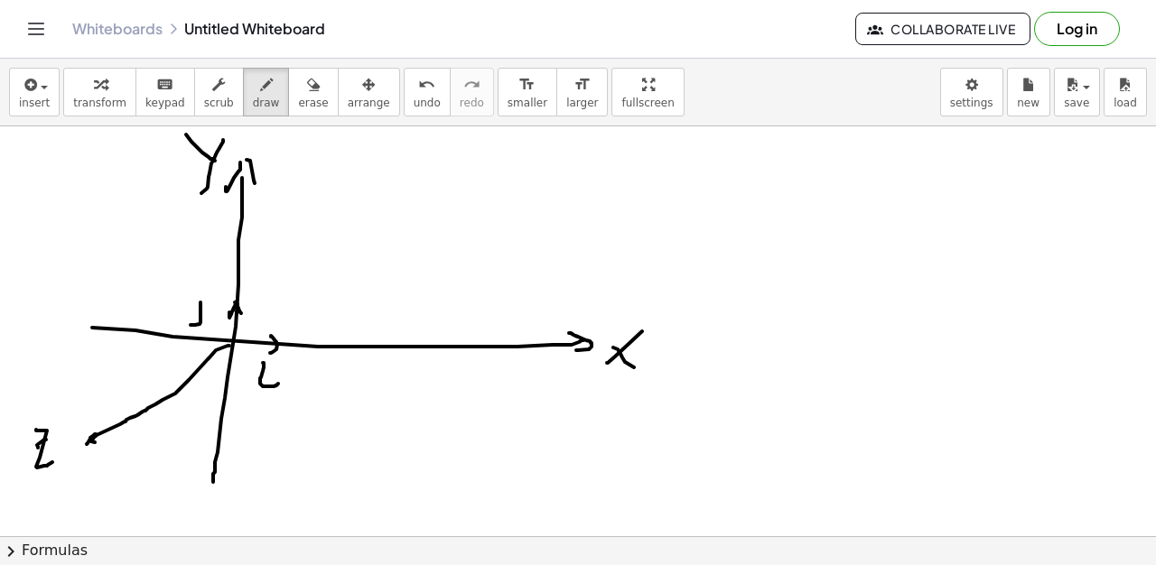
drag, startPoint x: 200, startPoint y: 302, endPoint x: 191, endPoint y: 369, distance: 67.6
drag, startPoint x: 195, startPoint y: 372, endPoint x: 209, endPoint y: 364, distance: 15.8
drag, startPoint x: 187, startPoint y: 401, endPoint x: 191, endPoint y: 409, distance: 9.3
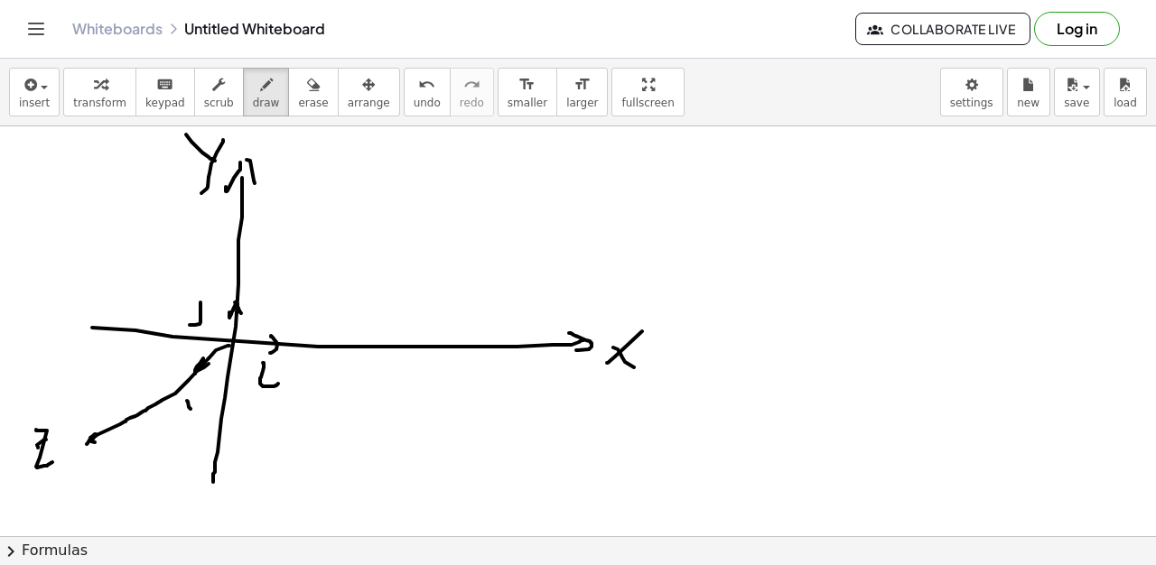
drag, startPoint x: 189, startPoint y: 403, endPoint x: 200, endPoint y: 403, distance: 10.8
drag, startPoint x: 186, startPoint y: 404, endPoint x: 185, endPoint y: 392, distance: 11.8
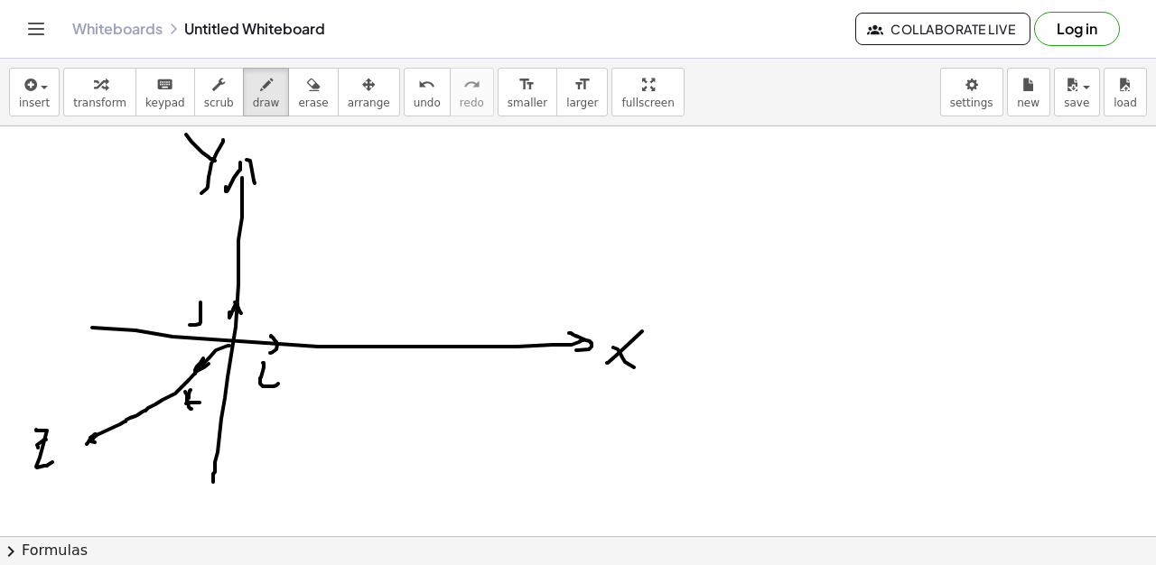
drag, startPoint x: 353, startPoint y: 207, endPoint x: 356, endPoint y: 246, distance: 38.9
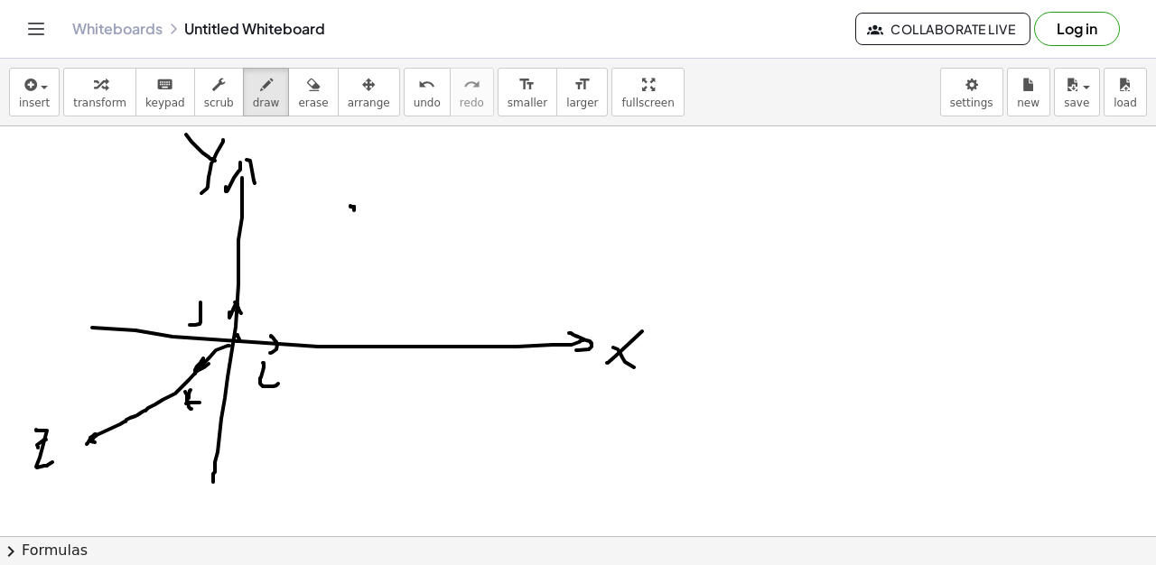
drag, startPoint x: 236, startPoint y: 336, endPoint x: 235, endPoint y: 358, distance: 22.6
drag, startPoint x: 239, startPoint y: 342, endPoint x: 244, endPoint y: 359, distance: 17.7
drag, startPoint x: 237, startPoint y: 339, endPoint x: 351, endPoint y: 217, distance: 166.7
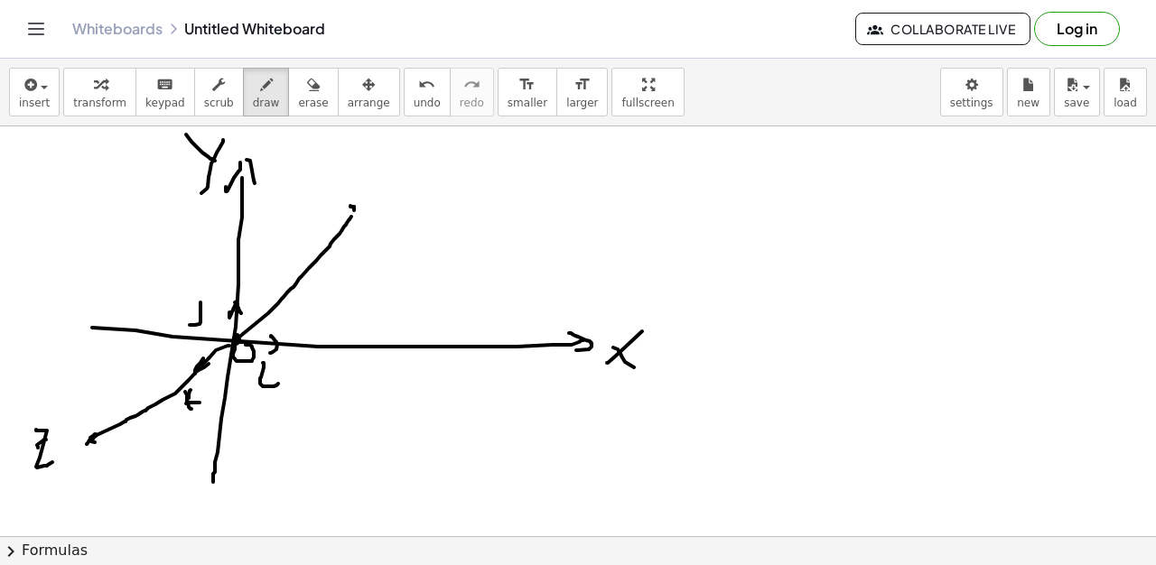
drag, startPoint x: 343, startPoint y: 221, endPoint x: 341, endPoint y: 234, distance: 12.8
drag, startPoint x: 275, startPoint y: 274, endPoint x: 285, endPoint y: 285, distance: 15.4
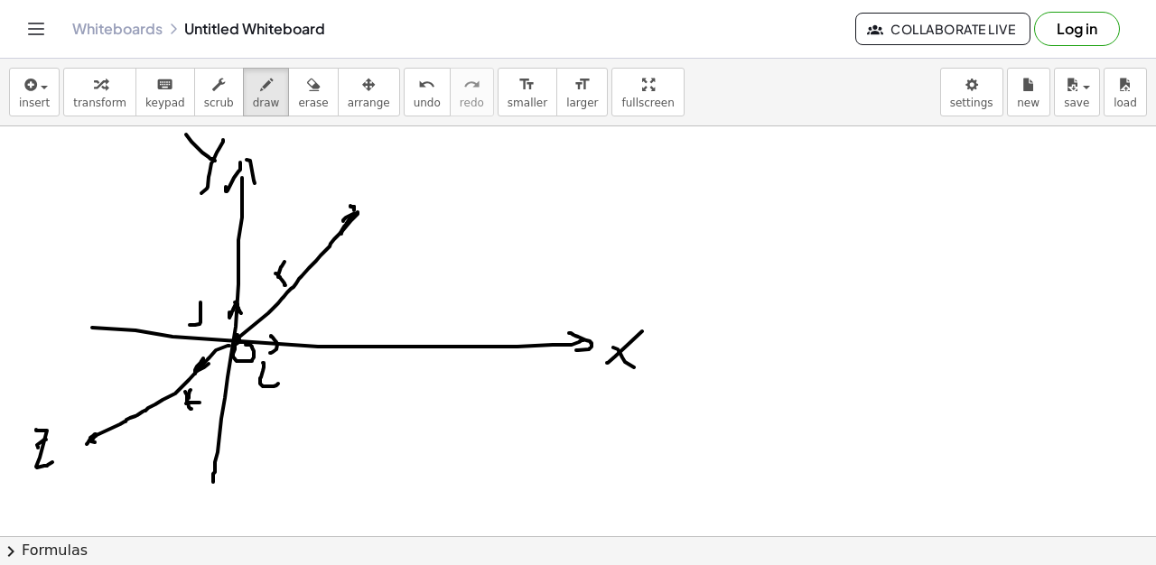
drag, startPoint x: 280, startPoint y: 277, endPoint x: 291, endPoint y: 266, distance: 15.3
drag, startPoint x: 355, startPoint y: 209, endPoint x: 453, endPoint y: 245, distance: 104.5
drag, startPoint x: 440, startPoint y: 232, endPoint x: 448, endPoint y: 251, distance: 20.6
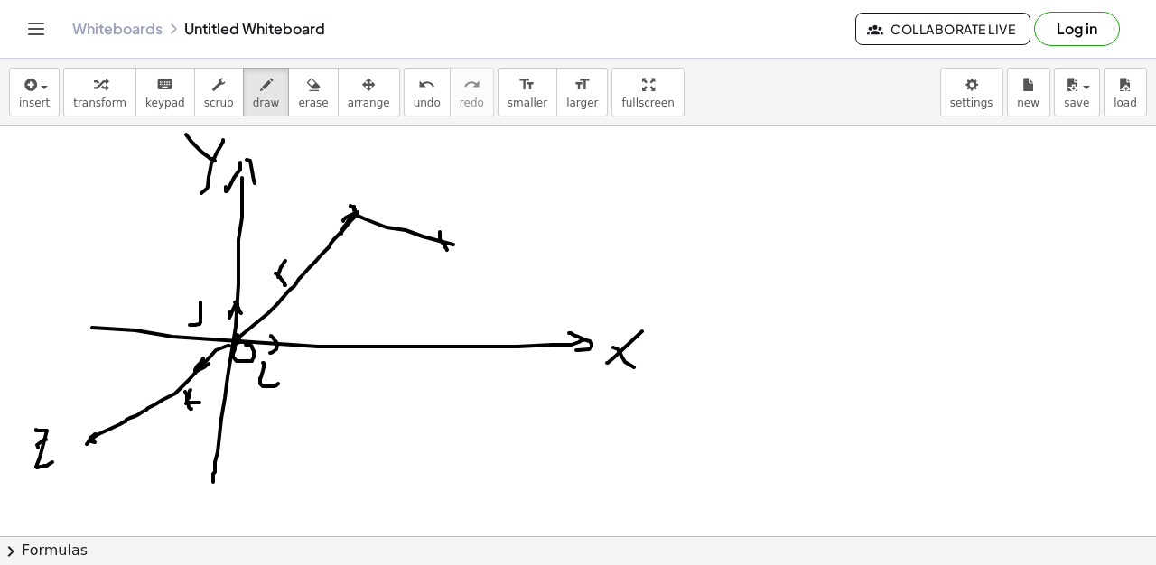
drag, startPoint x: 428, startPoint y: 247, endPoint x: 447, endPoint y: 242, distance: 19.7
drag, startPoint x: 432, startPoint y: 186, endPoint x: 457, endPoint y: 185, distance: 24.4
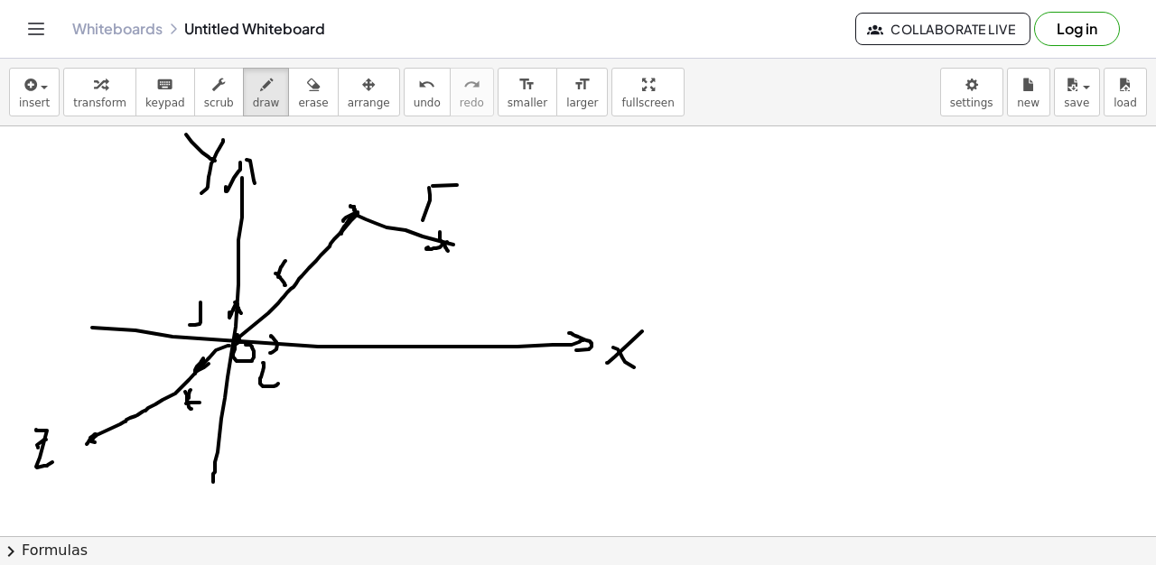
drag, startPoint x: 432, startPoint y: 204, endPoint x: 453, endPoint y: 202, distance: 21.7
drag, startPoint x: 502, startPoint y: 211, endPoint x: 503, endPoint y: 223, distance: 11.8
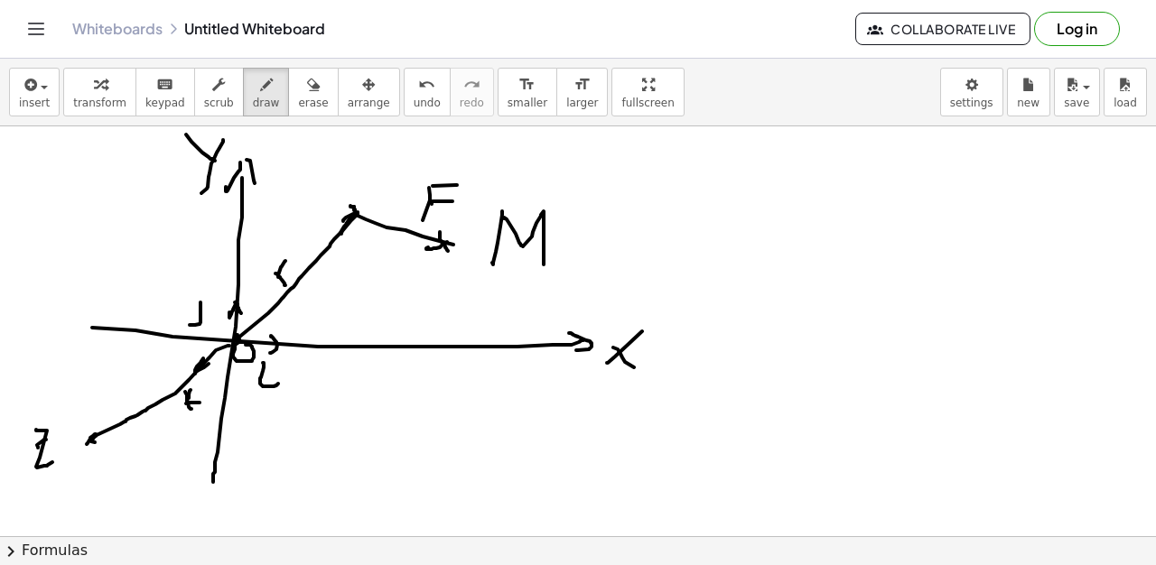
drag, startPoint x: 504, startPoint y: 219, endPoint x: 573, endPoint y: 250, distance: 76.4
drag, startPoint x: 598, startPoint y: 247, endPoint x: 609, endPoint y: 264, distance: 20.0
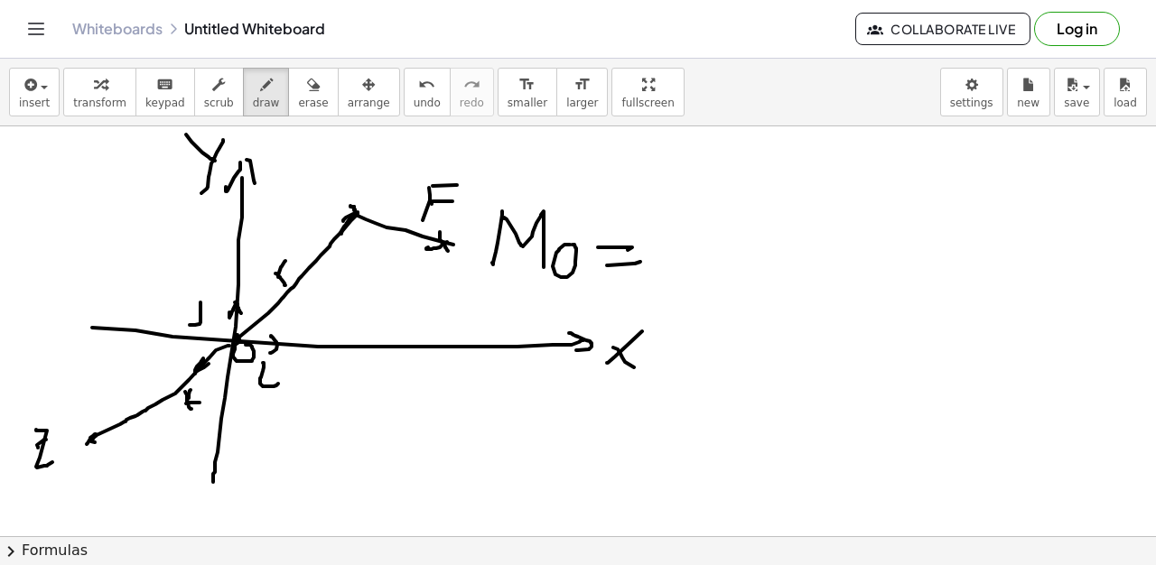
drag, startPoint x: 607, startPoint y: 265, endPoint x: 640, endPoint y: 262, distance: 33.6
drag, startPoint x: 685, startPoint y: 259, endPoint x: 709, endPoint y: 227, distance: 40.1
drag, startPoint x: 745, startPoint y: 245, endPoint x: 717, endPoint y: 256, distance: 30.0
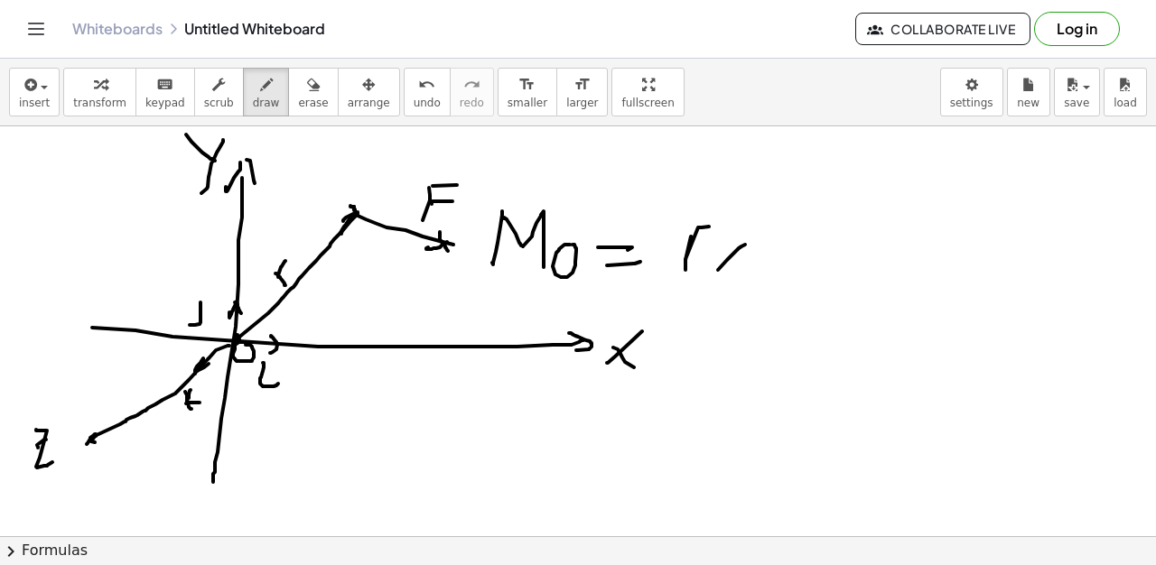
drag, startPoint x: 717, startPoint y: 256, endPoint x: 743, endPoint y: 258, distance: 26.3
drag, startPoint x: 760, startPoint y: 236, endPoint x: 771, endPoint y: 247, distance: 16.0
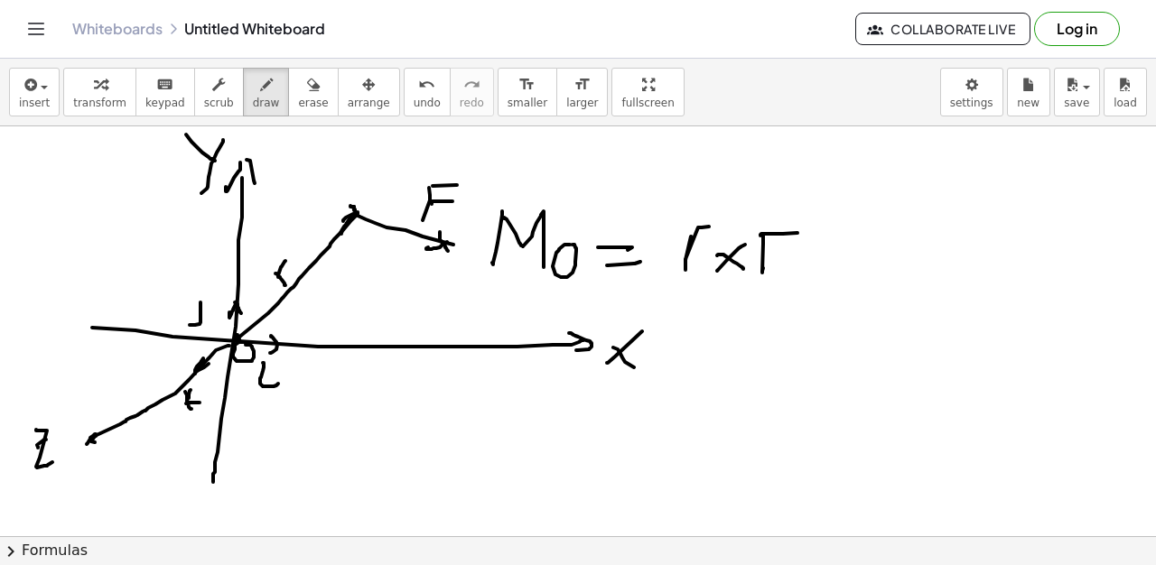
drag, startPoint x: 762, startPoint y: 252, endPoint x: 663, endPoint y: 334, distance: 128.9
drag, startPoint x: 290, startPoint y: 86, endPoint x: 331, endPoint y: 200, distance: 122.0
click at [293, 112] on button "erase" at bounding box center [313, 92] width 50 height 49
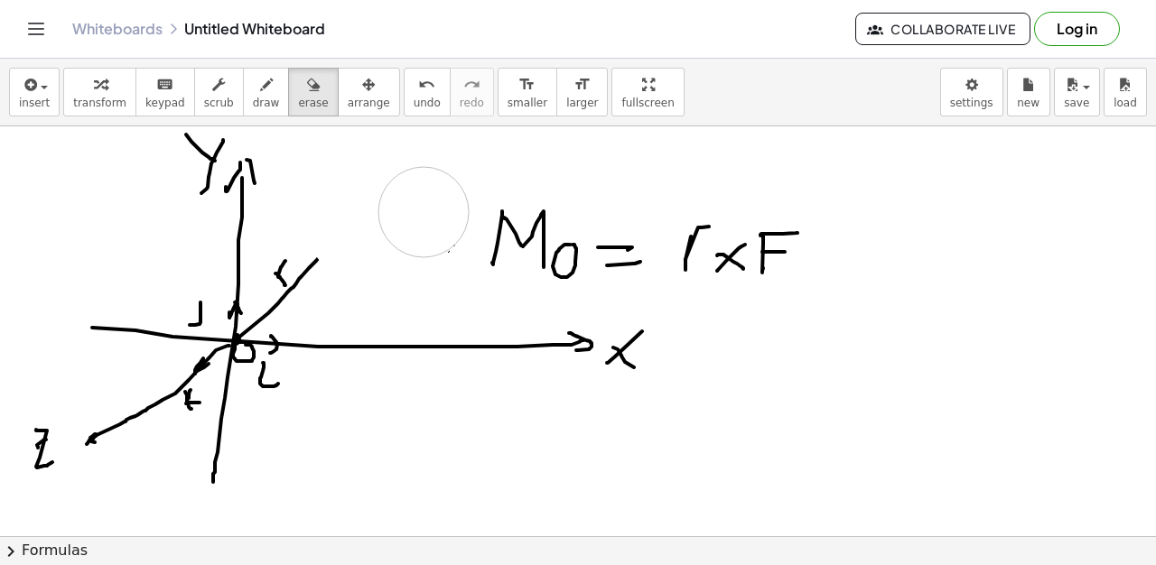
drag, startPoint x: 353, startPoint y: 230, endPoint x: 298, endPoint y: 138, distance: 107.3
drag, startPoint x: 247, startPoint y: 100, endPoint x: 296, endPoint y: 274, distance: 180.1
click at [255, 100] on span "draw" at bounding box center [266, 103] width 27 height 13
drag, startPoint x: 316, startPoint y: 262, endPoint x: 362, endPoint y: 221, distance: 61.4
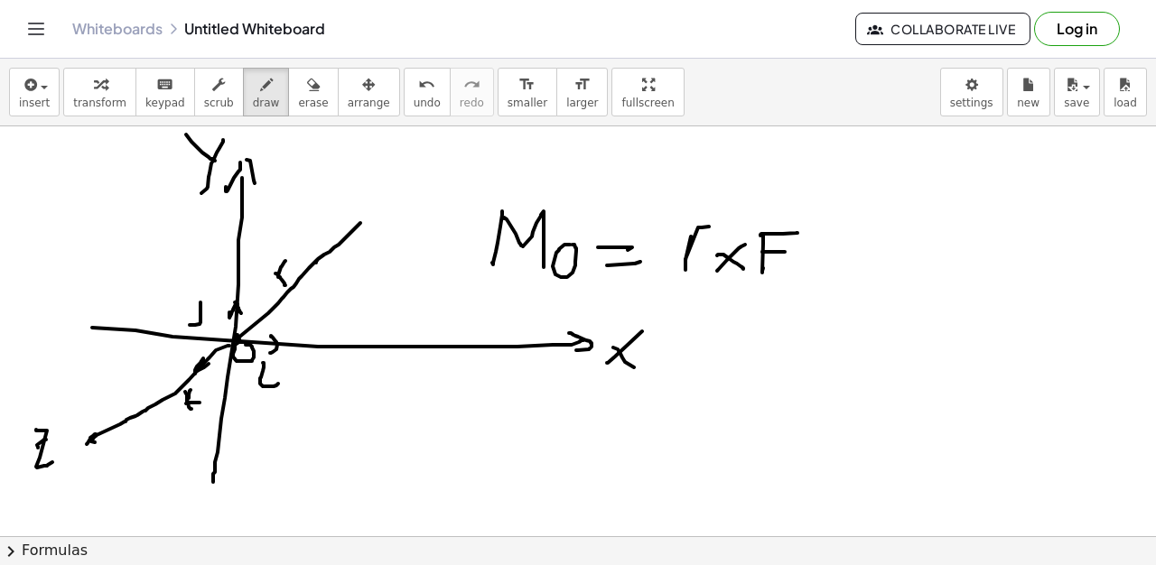
drag, startPoint x: 283, startPoint y: 163, endPoint x: 344, endPoint y: 218, distance: 82.5
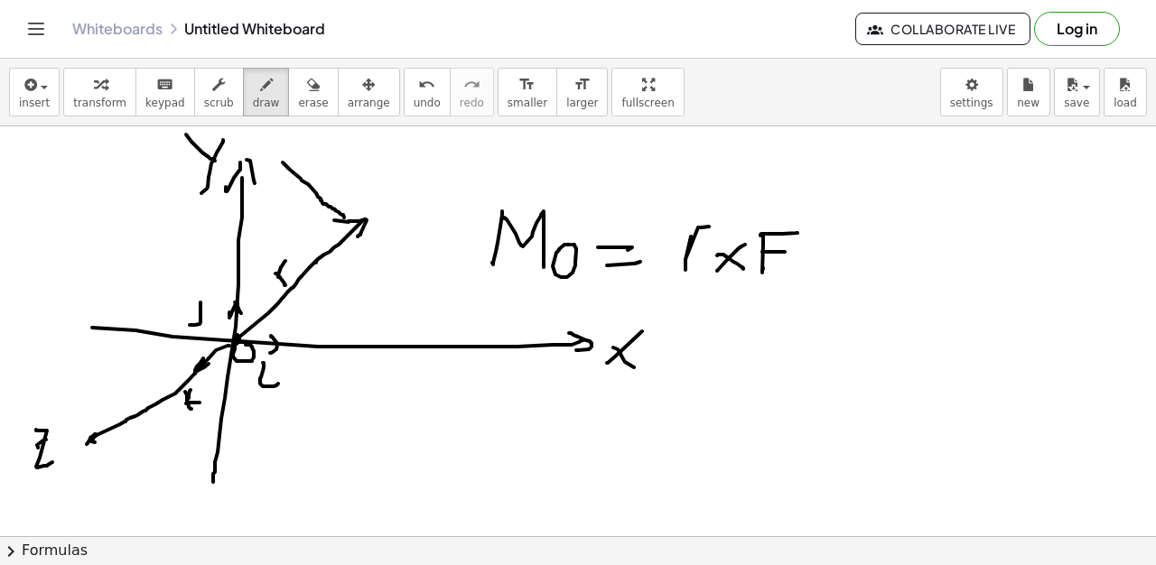
drag, startPoint x: 325, startPoint y: 160, endPoint x: 323, endPoint y: 191, distance: 31.7
drag, startPoint x: 324, startPoint y: 159, endPoint x: 338, endPoint y: 163, distance: 14.0
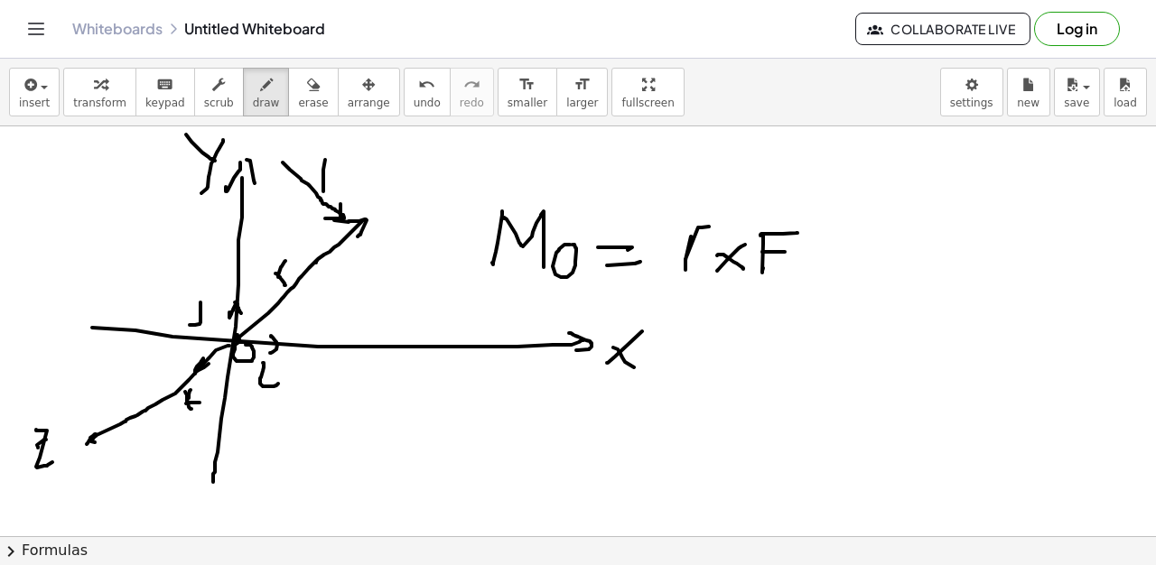
drag, startPoint x: 323, startPoint y: 178, endPoint x: 340, endPoint y: 181, distance: 17.4
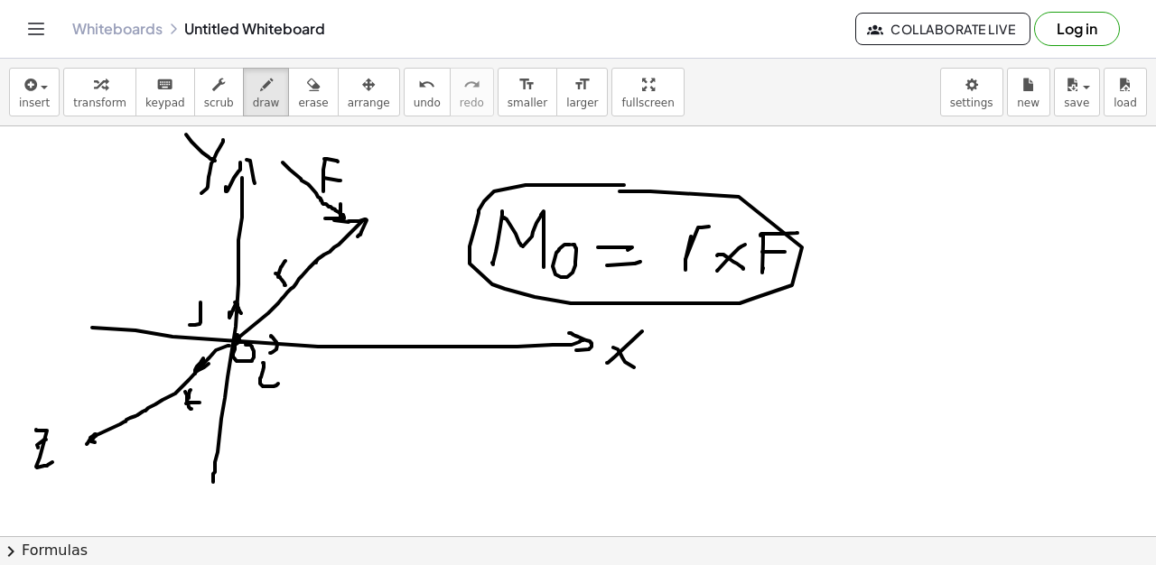
drag, startPoint x: 624, startPoint y: 185, endPoint x: 584, endPoint y: 214, distance: 49.1
click at [298, 101] on span "erase" at bounding box center [313, 103] width 30 height 13
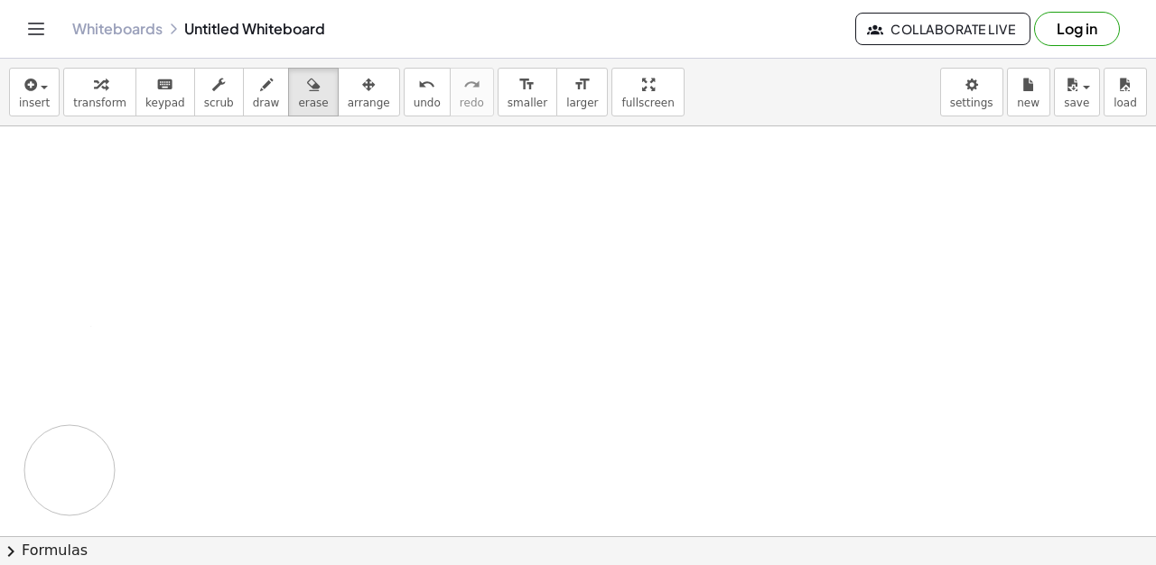
drag, startPoint x: 460, startPoint y: 212, endPoint x: 80, endPoint y: 428, distance: 437.1
click at [243, 91] on button "draw" at bounding box center [266, 92] width 47 height 49
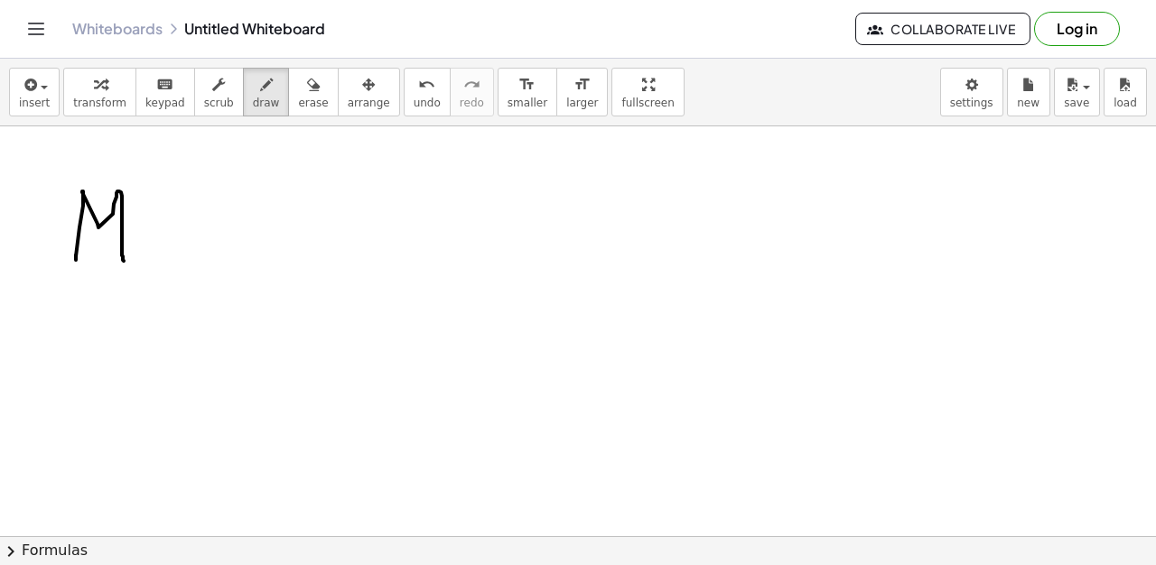
drag, startPoint x: 82, startPoint y: 191, endPoint x: 148, endPoint y: 237, distance: 80.4
drag, startPoint x: 135, startPoint y: 263, endPoint x: 153, endPoint y: 232, distance: 36.1
drag, startPoint x: 191, startPoint y: 237, endPoint x: 224, endPoint y: 237, distance: 32.5
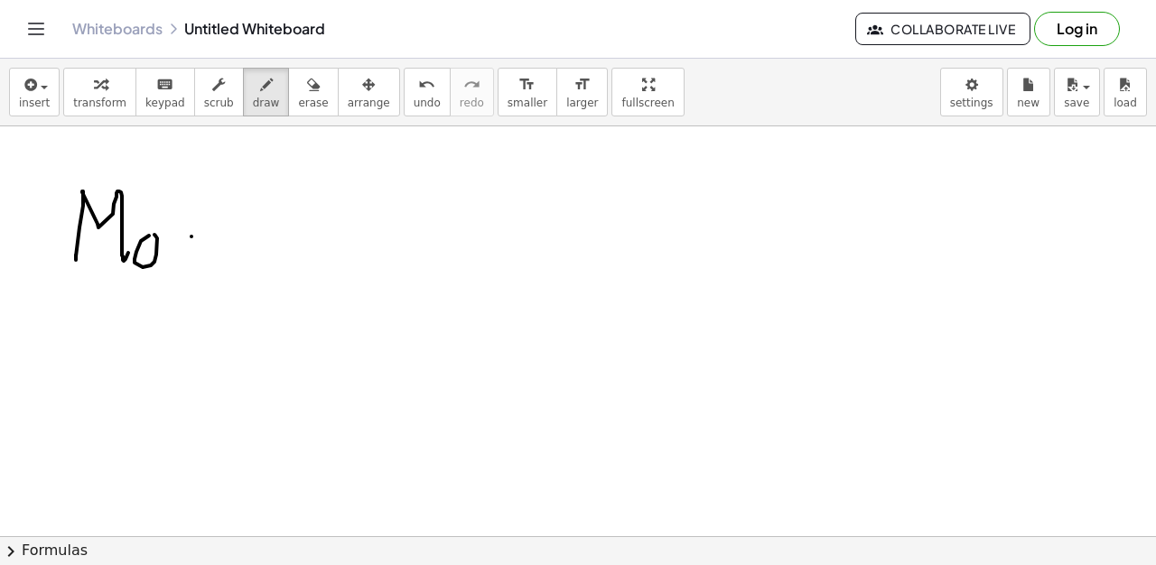
drag, startPoint x: 232, startPoint y: 256, endPoint x: 276, endPoint y: 241, distance: 46.8
drag, startPoint x: 274, startPoint y: 212, endPoint x: 307, endPoint y: 215, distance: 32.6
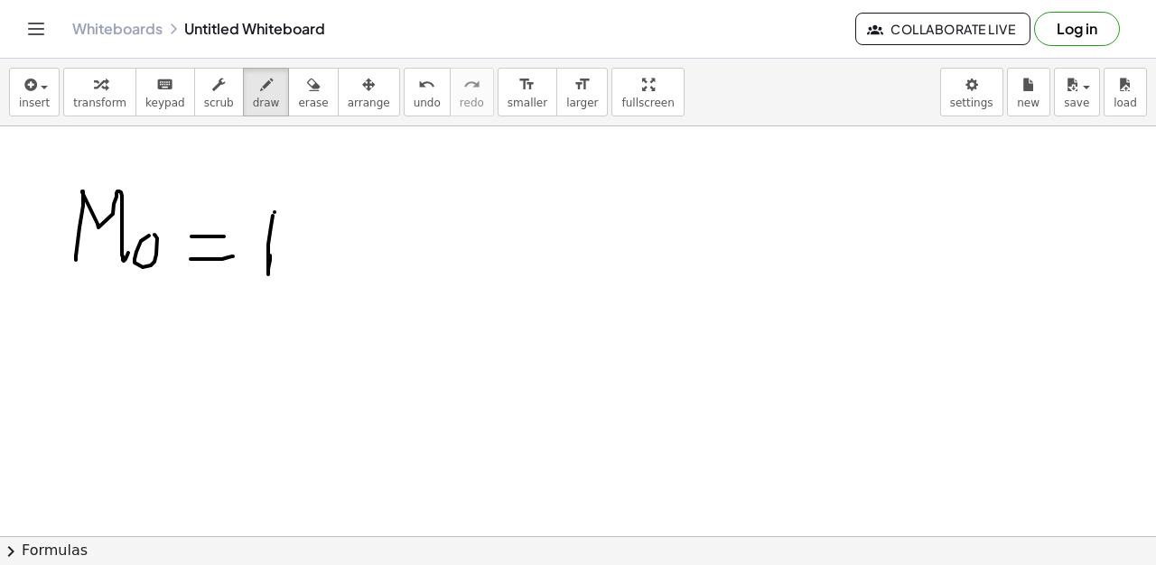
drag, startPoint x: 277, startPoint y: 252, endPoint x: 301, endPoint y: 247, distance: 23.9
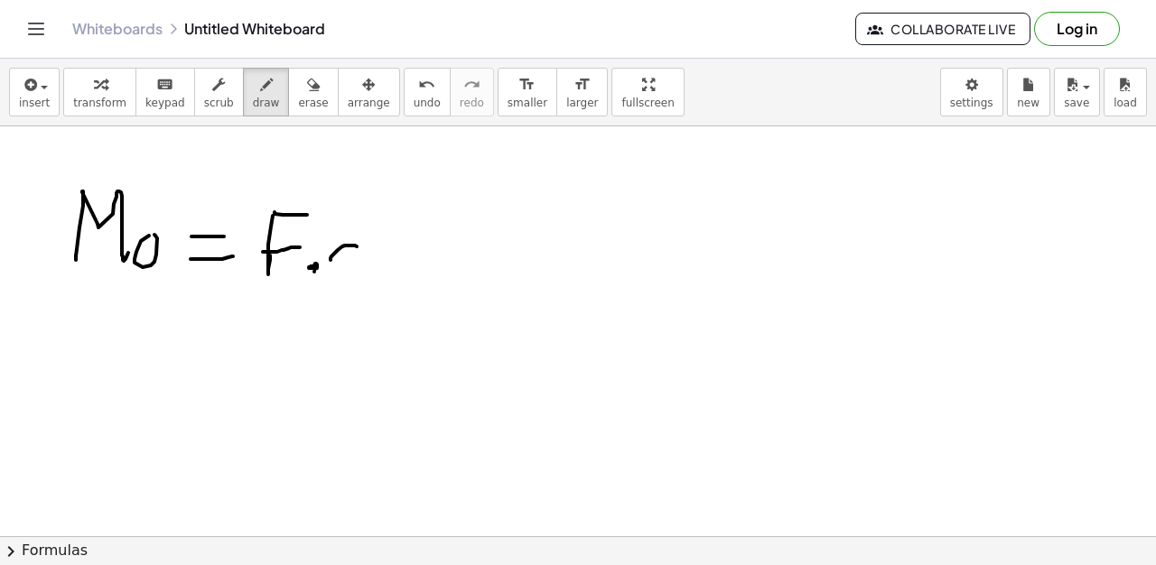
drag, startPoint x: 357, startPoint y: 246, endPoint x: 366, endPoint y: 254, distance: 11.6
drag, startPoint x: 171, startPoint y: 380, endPoint x: 181, endPoint y: 397, distance: 20.3
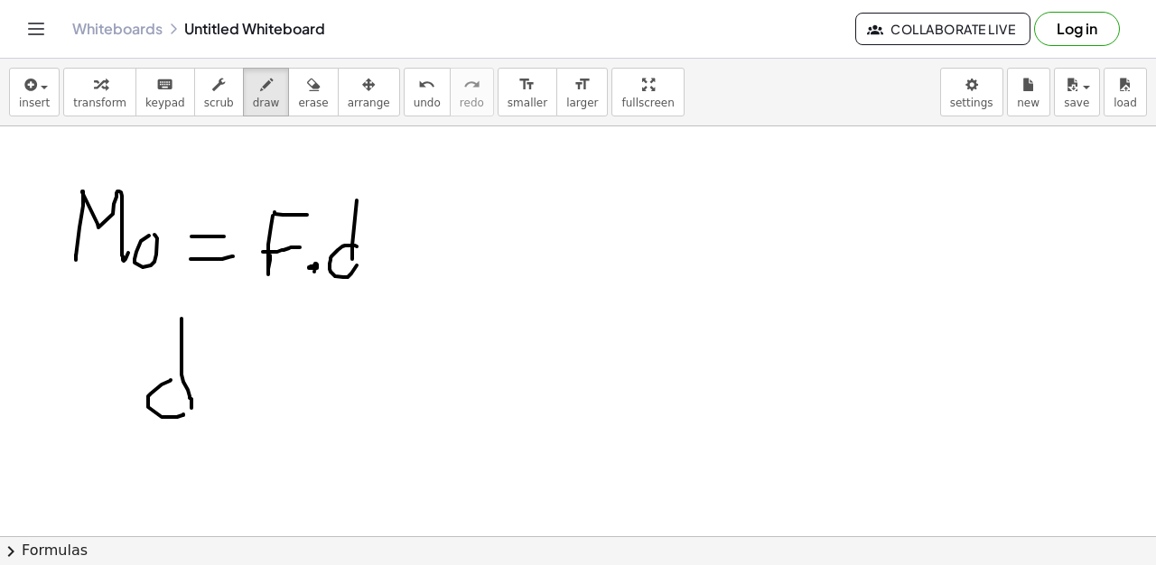
drag, startPoint x: 181, startPoint y: 319, endPoint x: 233, endPoint y: 377, distance: 78.1
drag, startPoint x: 234, startPoint y: 377, endPoint x: 256, endPoint y: 380, distance: 21.8
drag, startPoint x: 277, startPoint y: 405, endPoint x: 294, endPoint y: 387, distance: 24.3
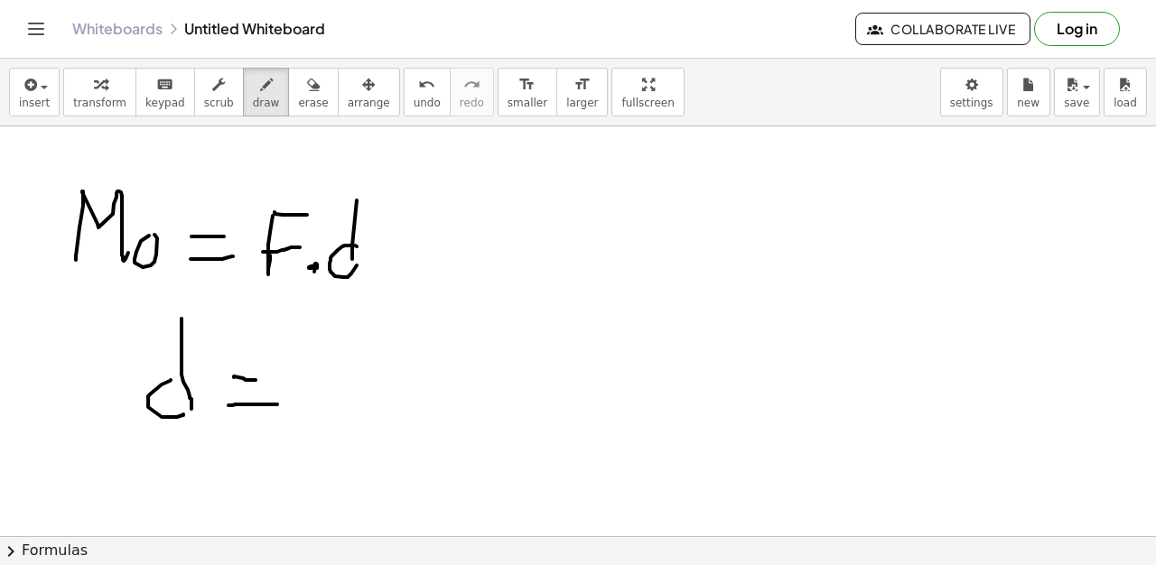
drag, startPoint x: 309, startPoint y: 383, endPoint x: 292, endPoint y: 379, distance: 17.5
drag, startPoint x: 342, startPoint y: 355, endPoint x: 297, endPoint y: 400, distance: 63.8
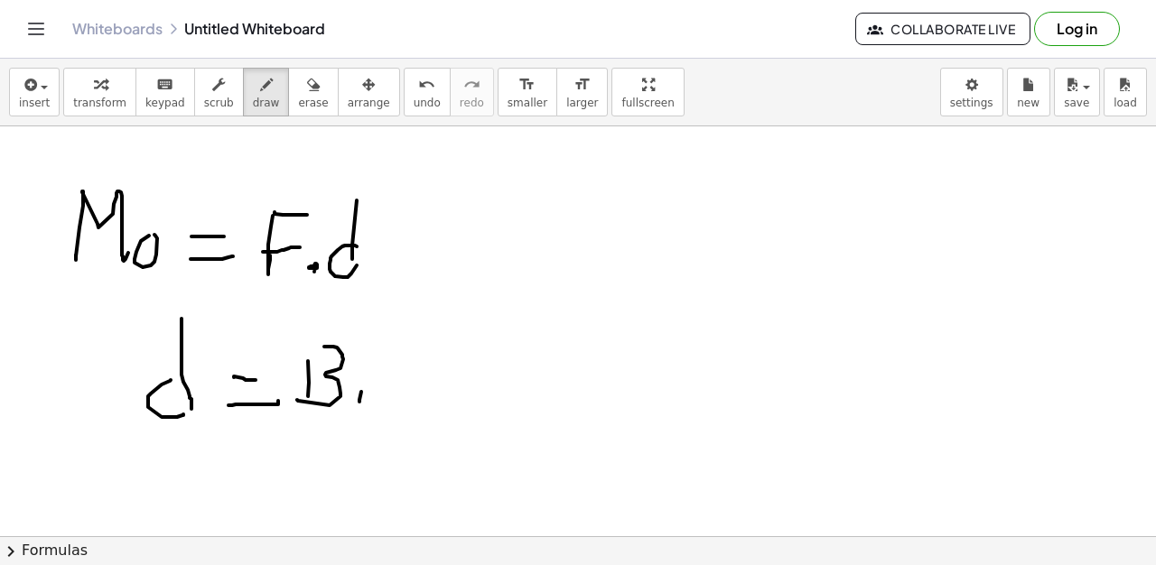
drag, startPoint x: 359, startPoint y: 402, endPoint x: 379, endPoint y: 377, distance: 31.4
drag, startPoint x: 372, startPoint y: 403, endPoint x: 416, endPoint y: 388, distance: 46.5
drag, startPoint x: 431, startPoint y: 382, endPoint x: 461, endPoint y: 377, distance: 31.2
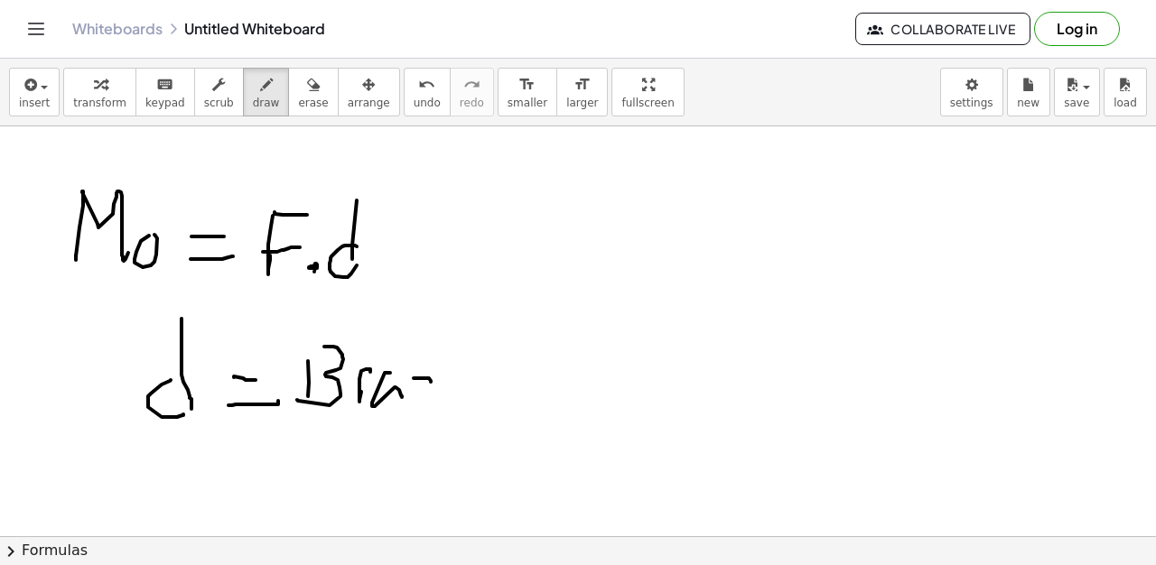
drag, startPoint x: 565, startPoint y: 379, endPoint x: 571, endPoint y: 354, distance: 25.9
drag, startPoint x: 569, startPoint y: 339, endPoint x: 602, endPoint y: 383, distance: 54.7
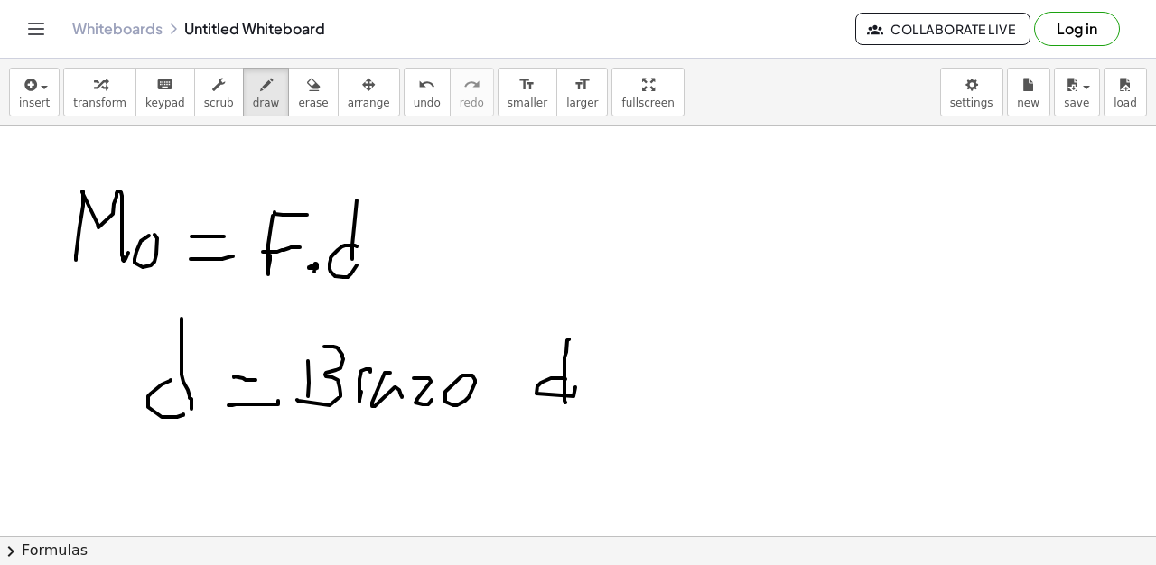
drag, startPoint x: 602, startPoint y: 383, endPoint x: 637, endPoint y: 367, distance: 38.0
drag, startPoint x: 645, startPoint y: 364, endPoint x: 670, endPoint y: 378, distance: 29.1
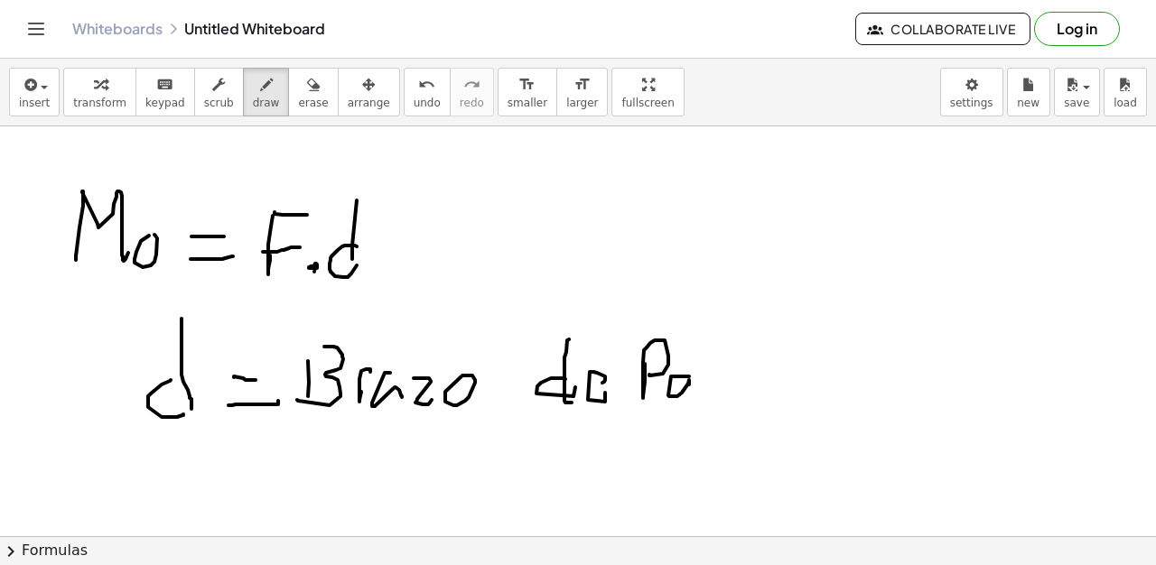
drag, startPoint x: 671, startPoint y: 377, endPoint x: 693, endPoint y: 379, distance: 21.8
drag, startPoint x: 702, startPoint y: 362, endPoint x: 720, endPoint y: 389, distance: 32.6
drag, startPoint x: 720, startPoint y: 389, endPoint x: 749, endPoint y: 391, distance: 29.9
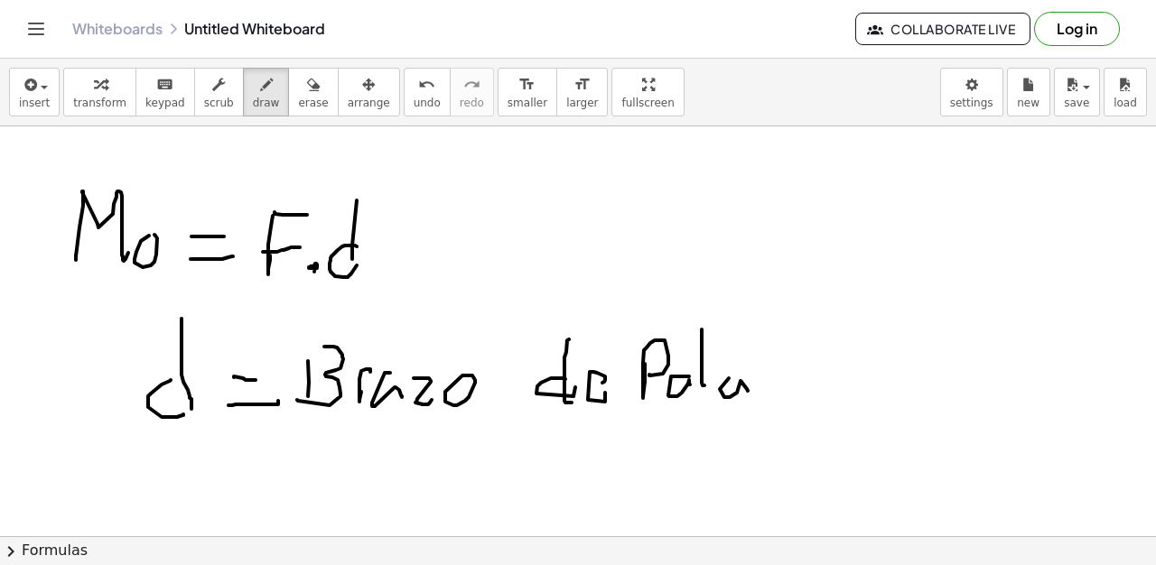
drag, startPoint x: 757, startPoint y: 386, endPoint x: 768, endPoint y: 377, distance: 14.8
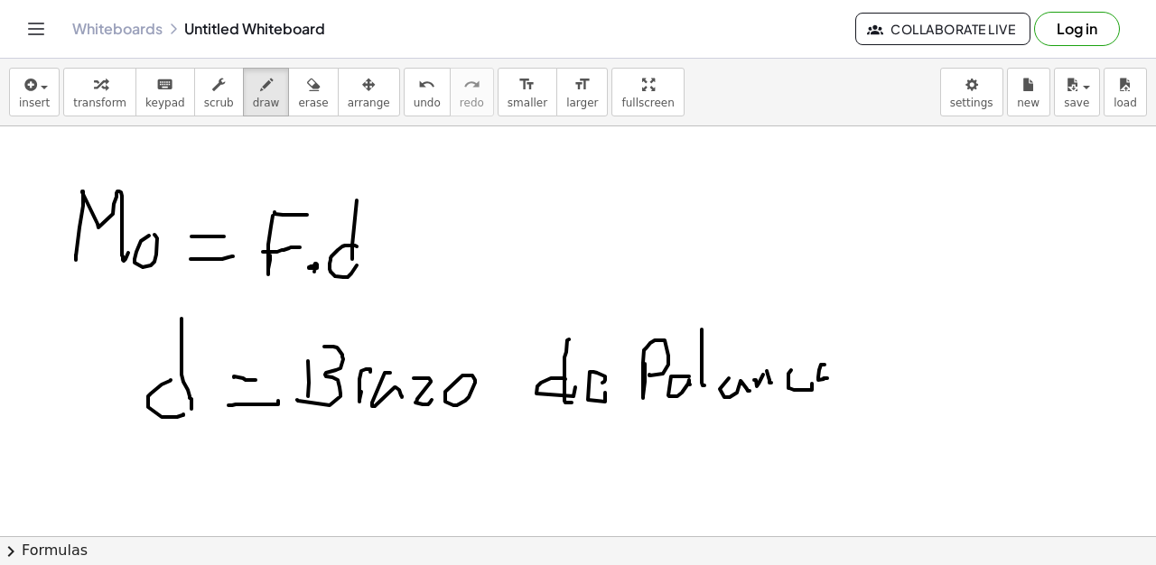
click at [298, 90] on div "button" at bounding box center [313, 84] width 30 height 22
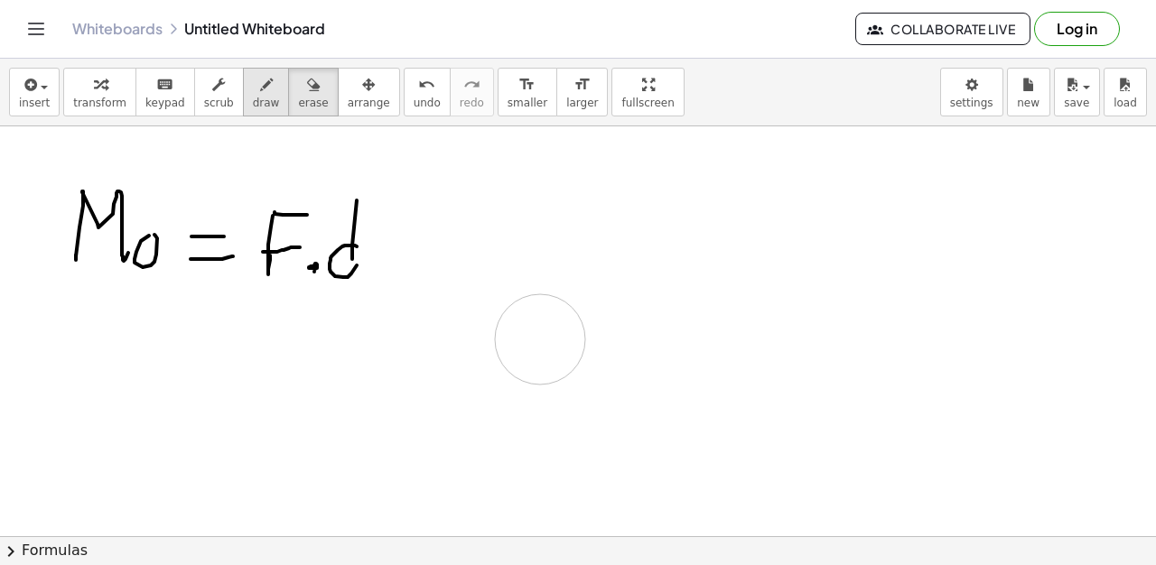
drag, startPoint x: 156, startPoint y: 341, endPoint x: 234, endPoint y: 114, distance: 240.4
click at [253, 97] on span "draw" at bounding box center [266, 103] width 27 height 13
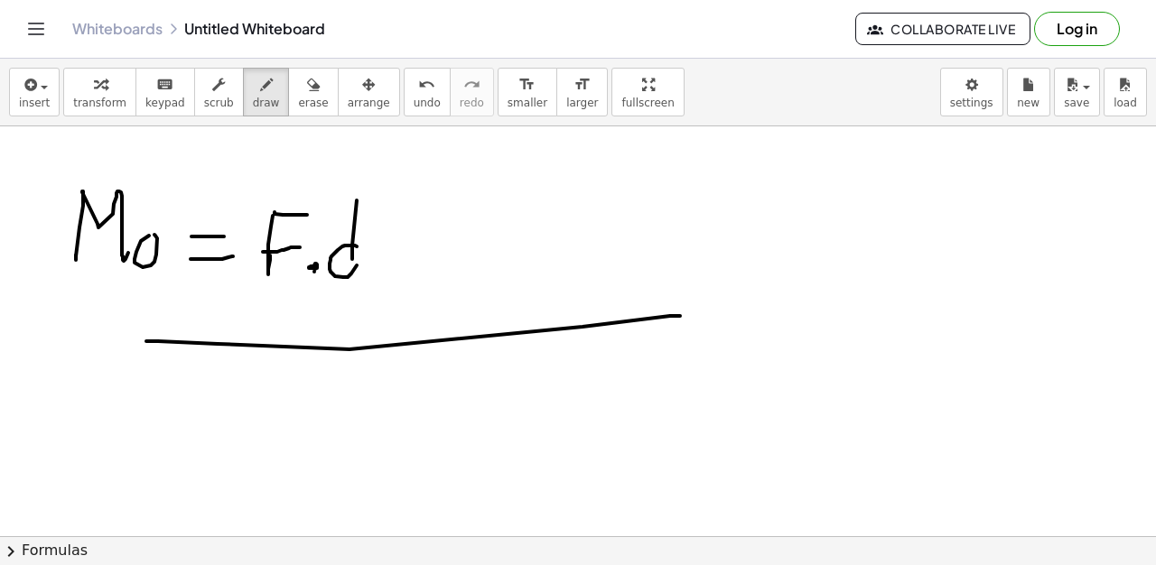
drag, startPoint x: 147, startPoint y: 341, endPoint x: 680, endPoint y: 316, distance: 533.3
click at [404, 88] on button "undo undo" at bounding box center [427, 92] width 47 height 49
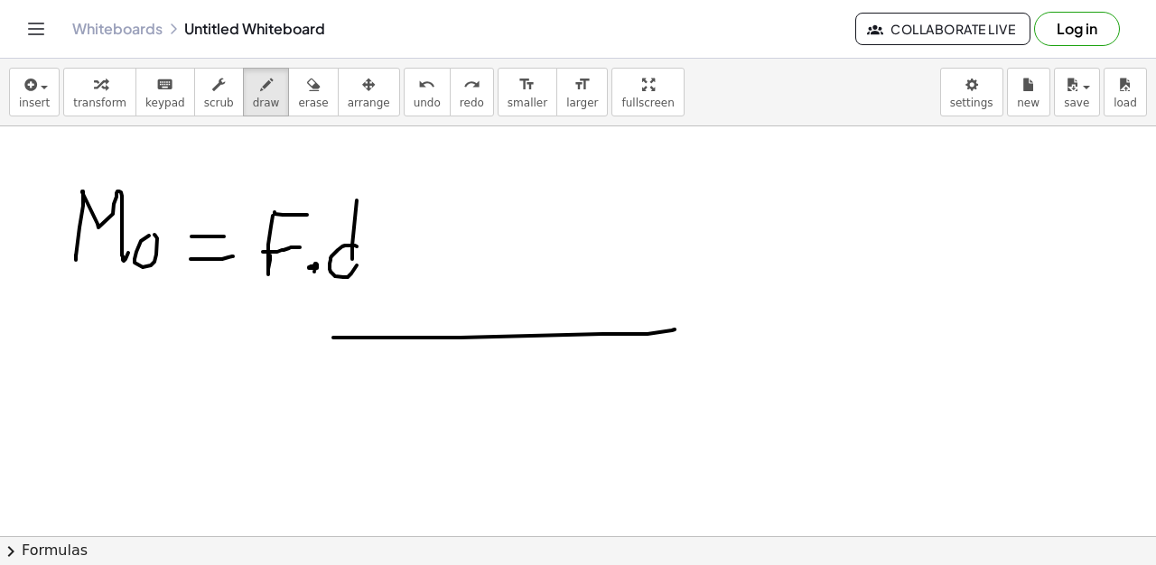
drag, startPoint x: 380, startPoint y: 338, endPoint x: 518, endPoint y: 370, distance: 141.9
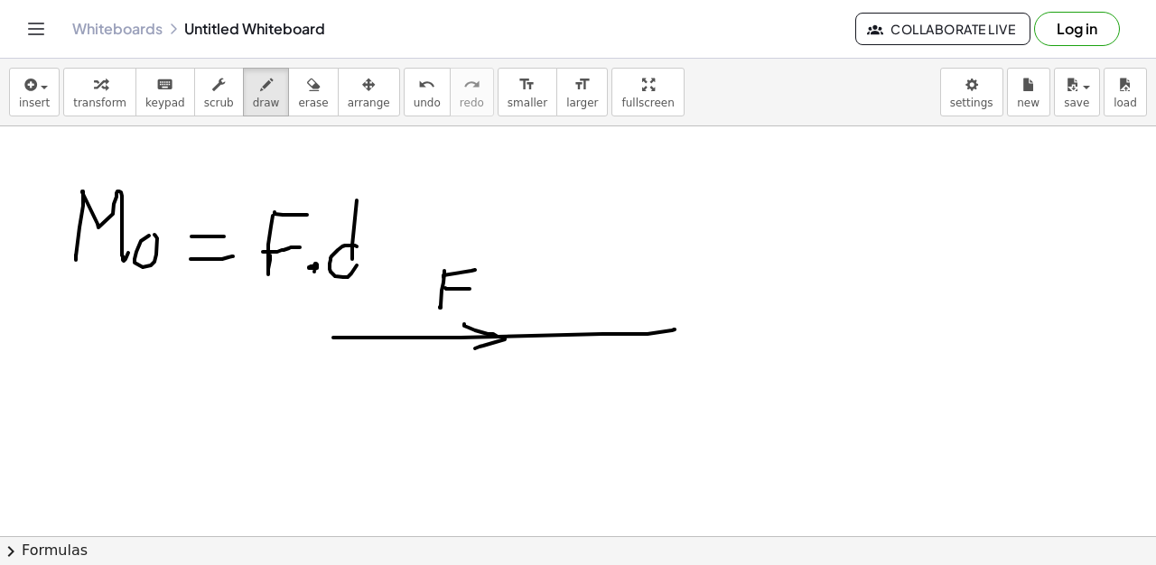
drag, startPoint x: 508, startPoint y: 381, endPoint x: 508, endPoint y: 403, distance: 21.7
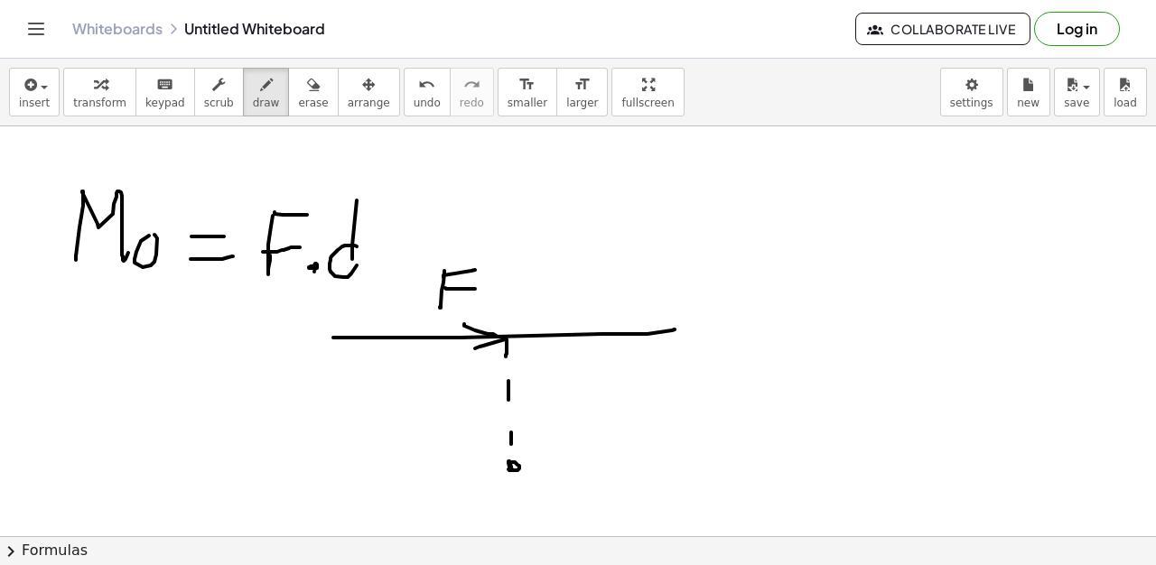
drag, startPoint x: 542, startPoint y: 406, endPoint x: 544, endPoint y: 423, distance: 16.4
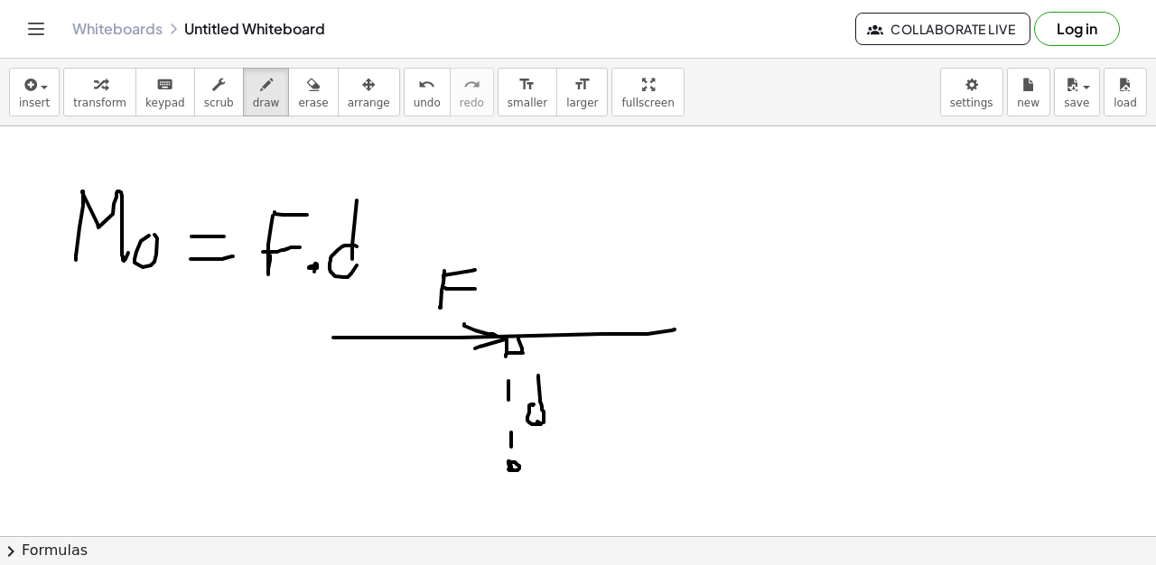
drag, startPoint x: 49, startPoint y: 435, endPoint x: 75, endPoint y: 439, distance: 26.4
drag, startPoint x: 38, startPoint y: 433, endPoint x: 60, endPoint y: 441, distance: 23.7
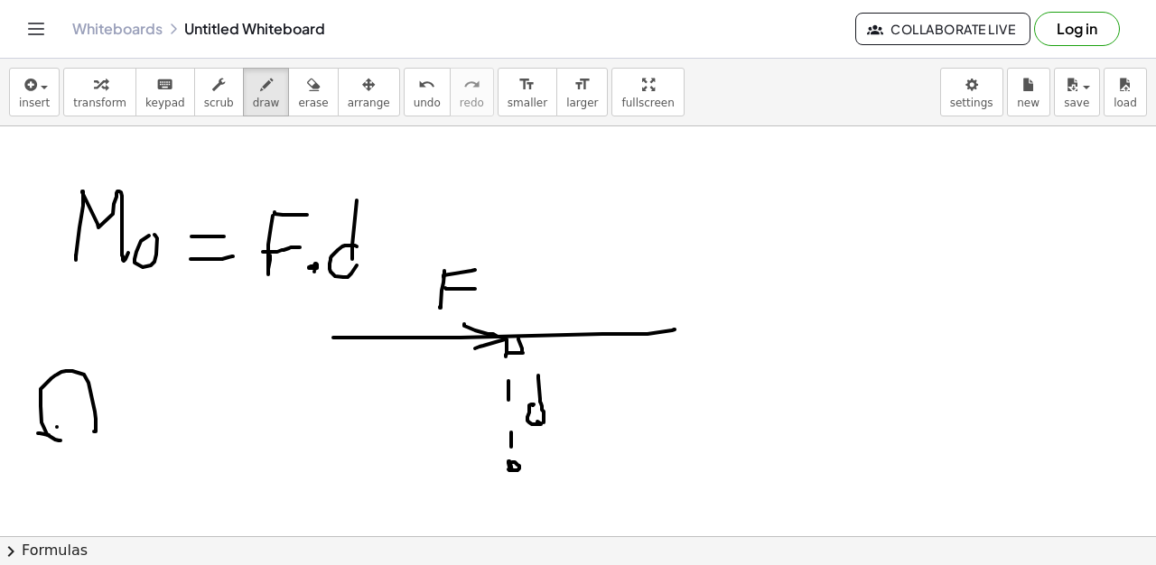
drag, startPoint x: 57, startPoint y: 427, endPoint x: 56, endPoint y: 407, distance: 19.9
drag, startPoint x: 56, startPoint y: 407, endPoint x: 66, endPoint y: 404, distance: 10.6
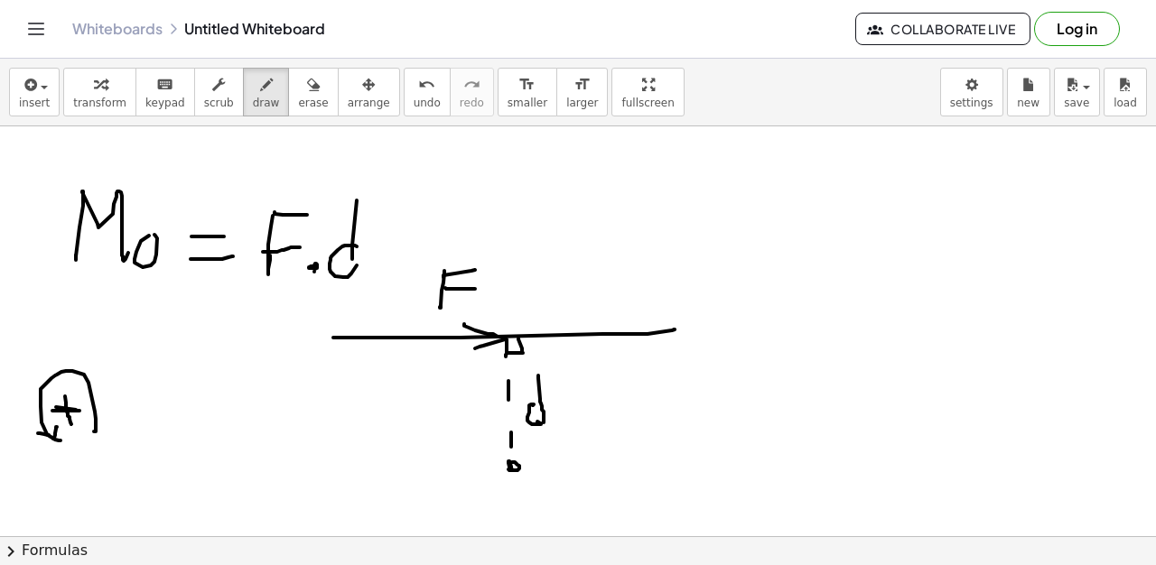
drag, startPoint x: 65, startPoint y: 396, endPoint x: 71, endPoint y: 424, distance: 28.7
drag, startPoint x: 126, startPoint y: 429, endPoint x: 169, endPoint y: 432, distance: 42.6
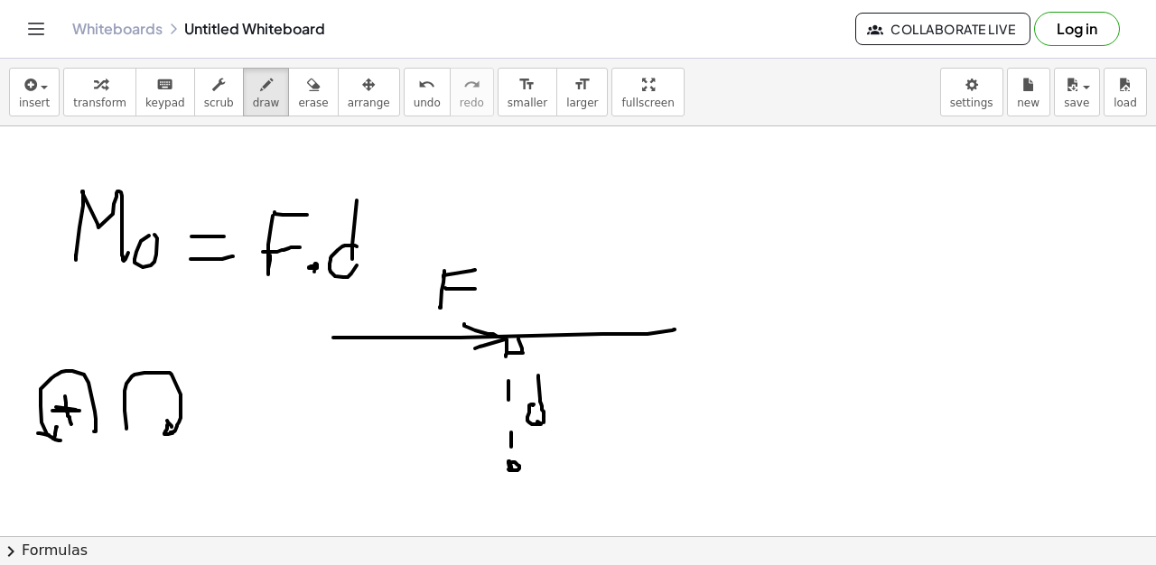
drag, startPoint x: 142, startPoint y: 405, endPoint x: 49, endPoint y: 464, distance: 110.5
drag, startPoint x: 21, startPoint y: 358, endPoint x: 181, endPoint y: 448, distance: 184.3
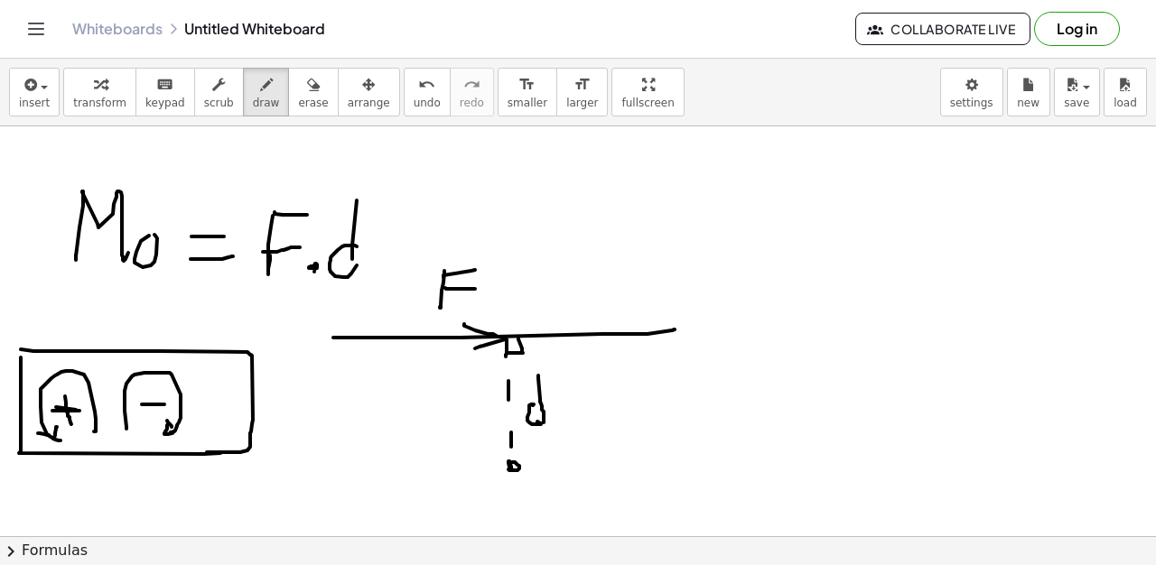
drag, startPoint x: 40, startPoint y: 351, endPoint x: 207, endPoint y: 452, distance: 195.3
click at [288, 88] on button "erase" at bounding box center [313, 92] width 50 height 49
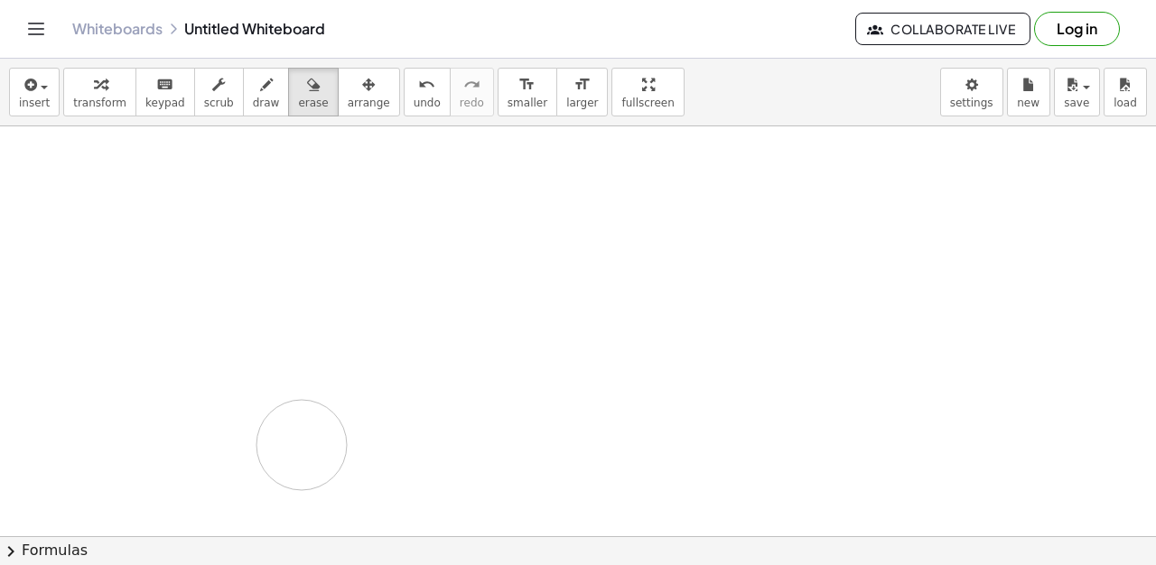
drag, startPoint x: 58, startPoint y: 202, endPoint x: 442, endPoint y: 3, distance: 432.5
